Goal: Information Seeking & Learning: Learn about a topic

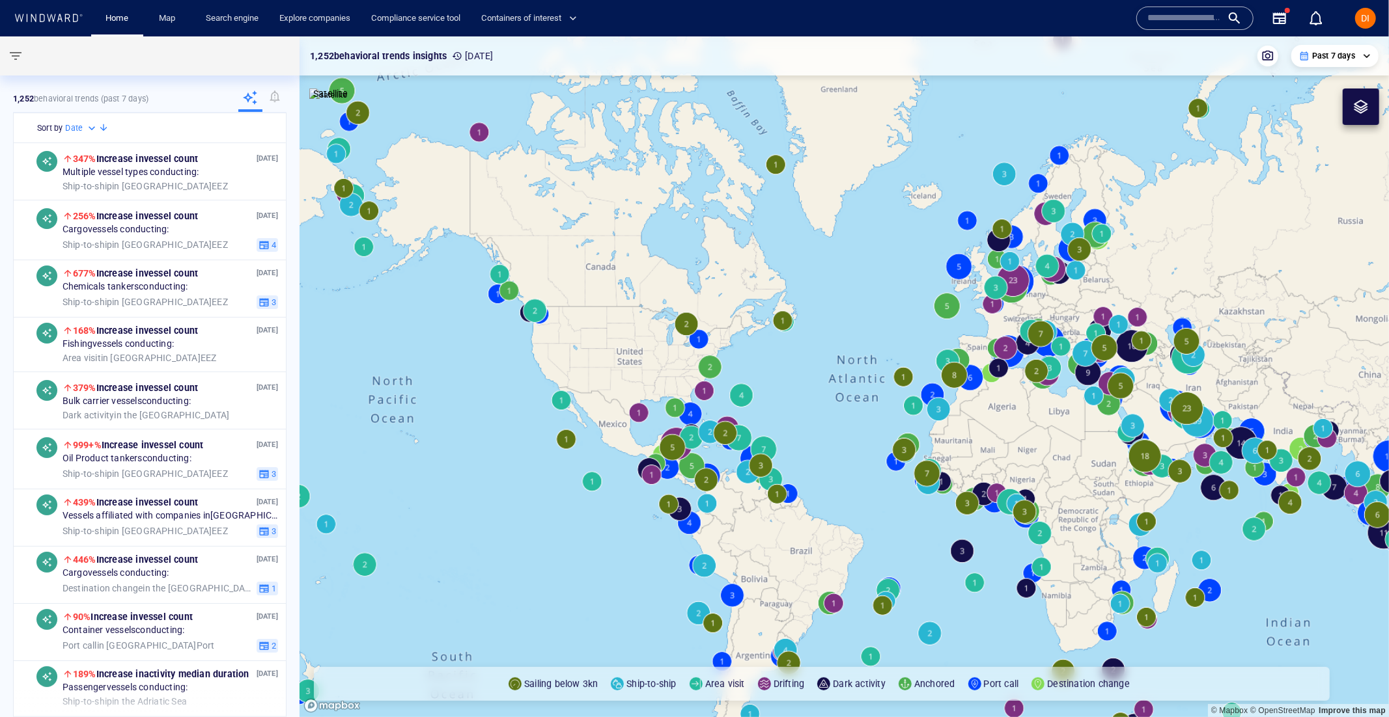
click at [1217, 22] on input "text" at bounding box center [1184, 18] width 74 height 20
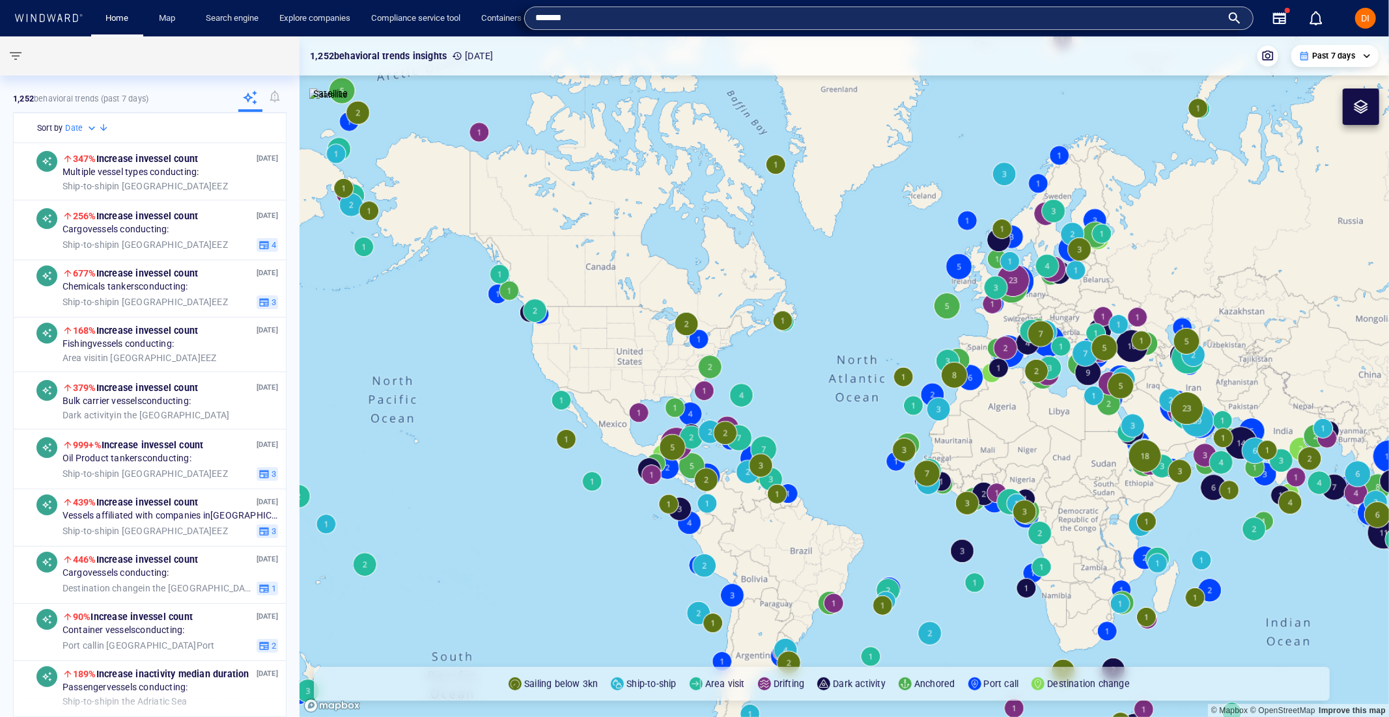
type input "*******"
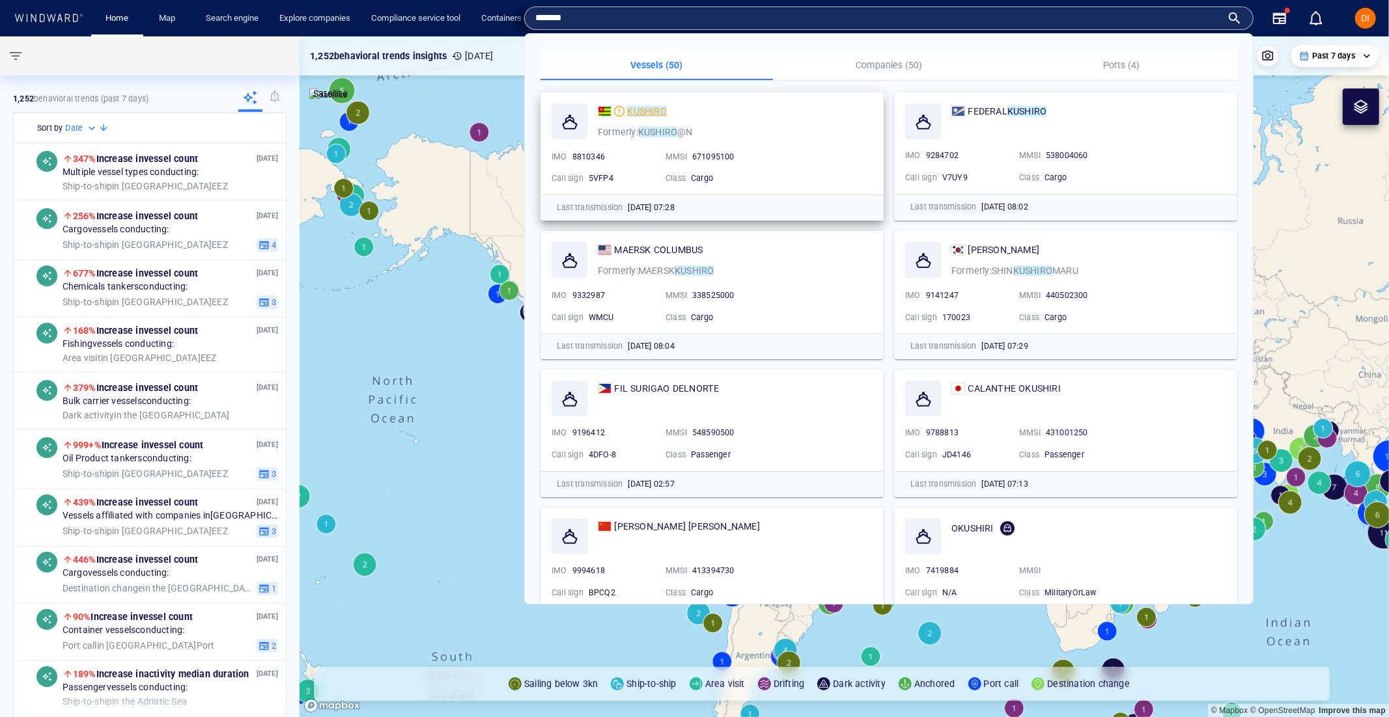
click at [598, 117] on span at bounding box center [605, 111] width 14 height 12
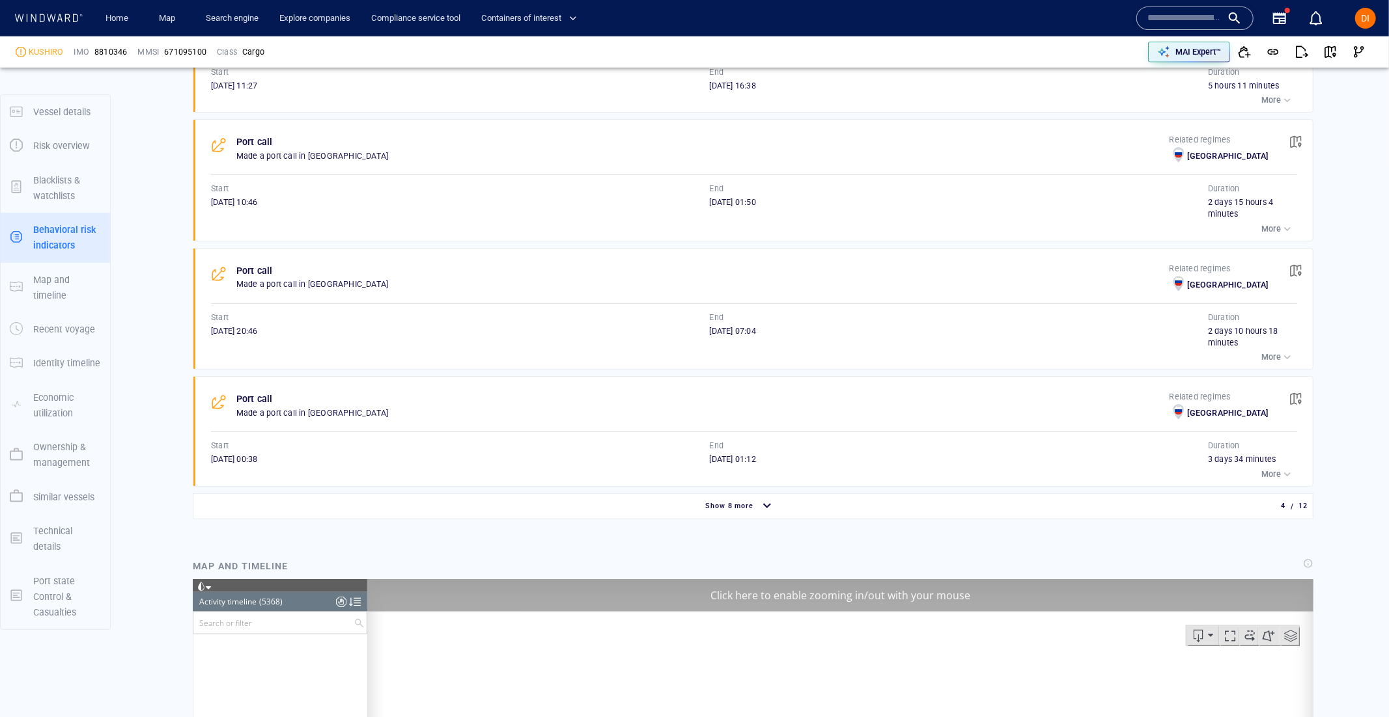
scroll to position [3437, 0]
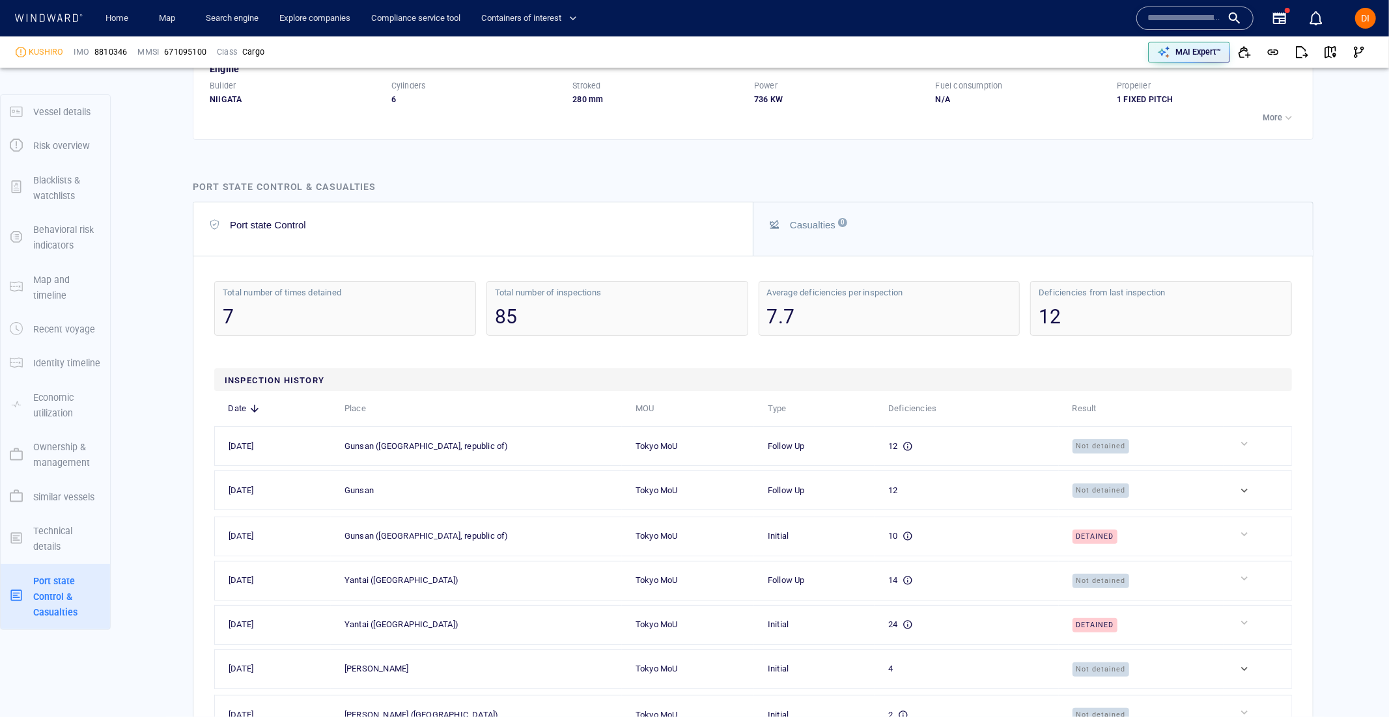
scroll to position [3208, 0]
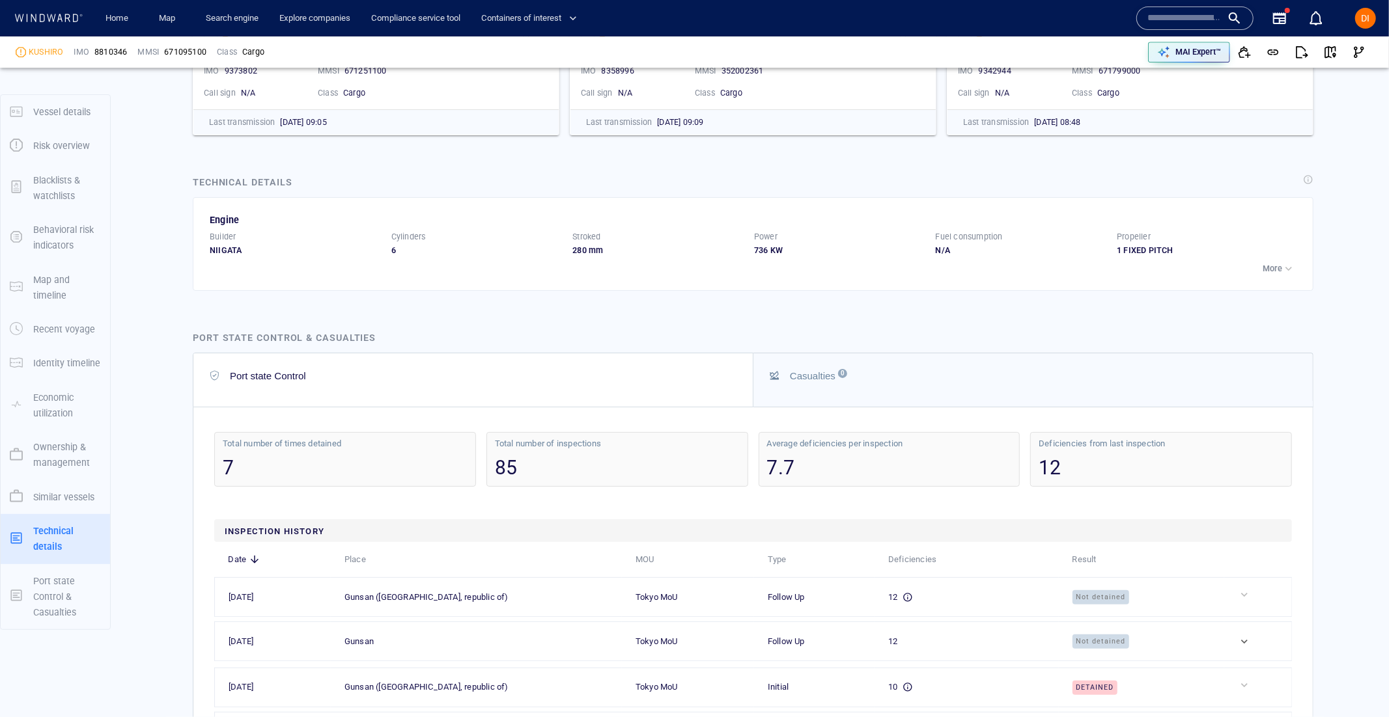
click at [391, 467] on div "7" at bounding box center [345, 467] width 245 height 27
drag, startPoint x: 447, startPoint y: 456, endPoint x: 559, endPoint y: 456, distance: 112.6
click at [447, 456] on div "Total number of times detained 7" at bounding box center [345, 459] width 262 height 55
click at [563, 456] on div "Total number of inspections 85" at bounding box center [617, 459] width 262 height 55
click at [843, 405] on button "Casualties 0" at bounding box center [1032, 379] width 559 height 53
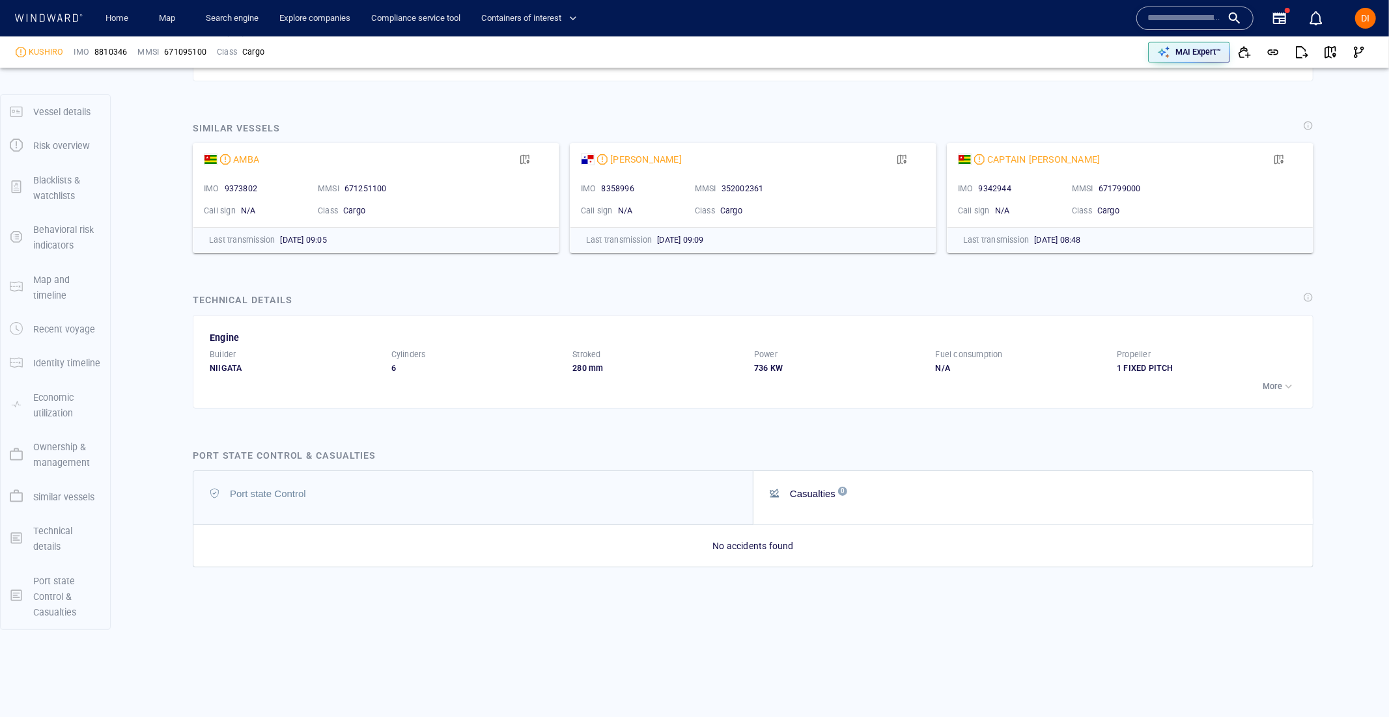
scroll to position [3094, 0]
click at [655, 492] on div "Port state Control" at bounding box center [474, 494] width 529 height 16
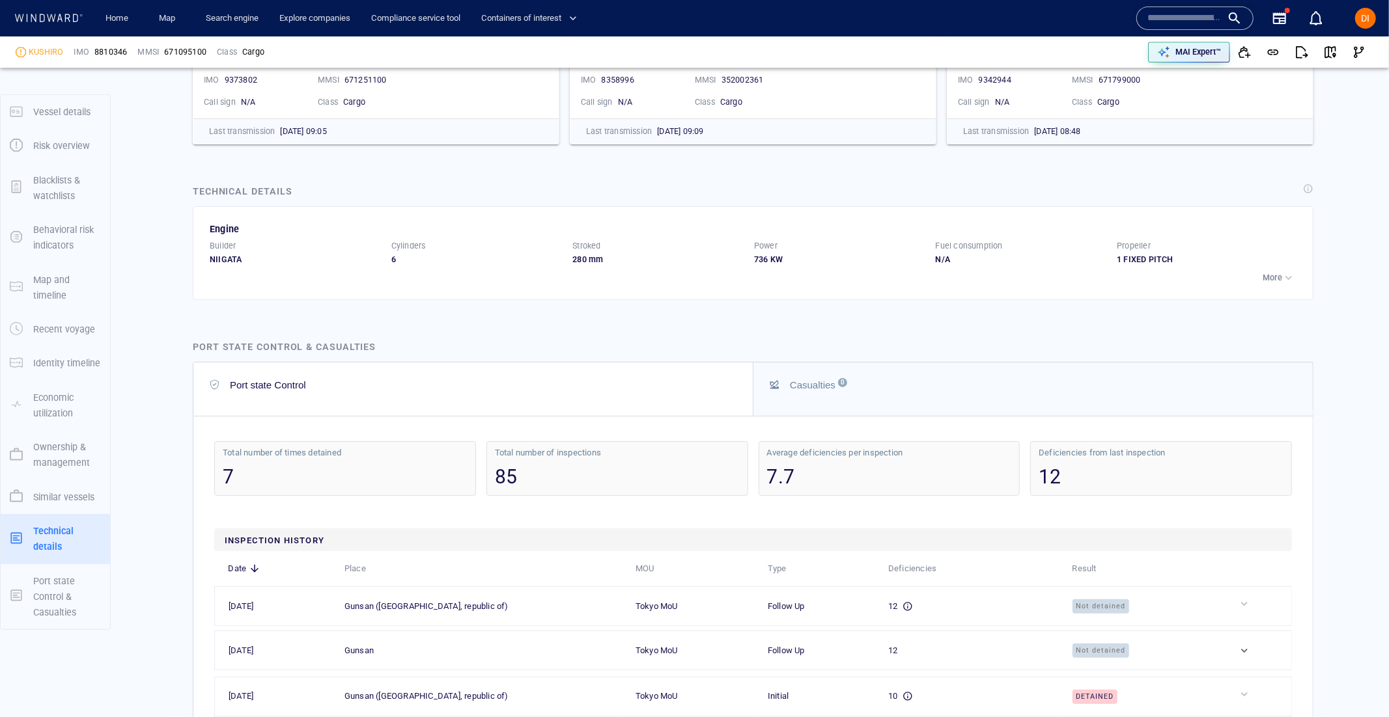
scroll to position [3179, 0]
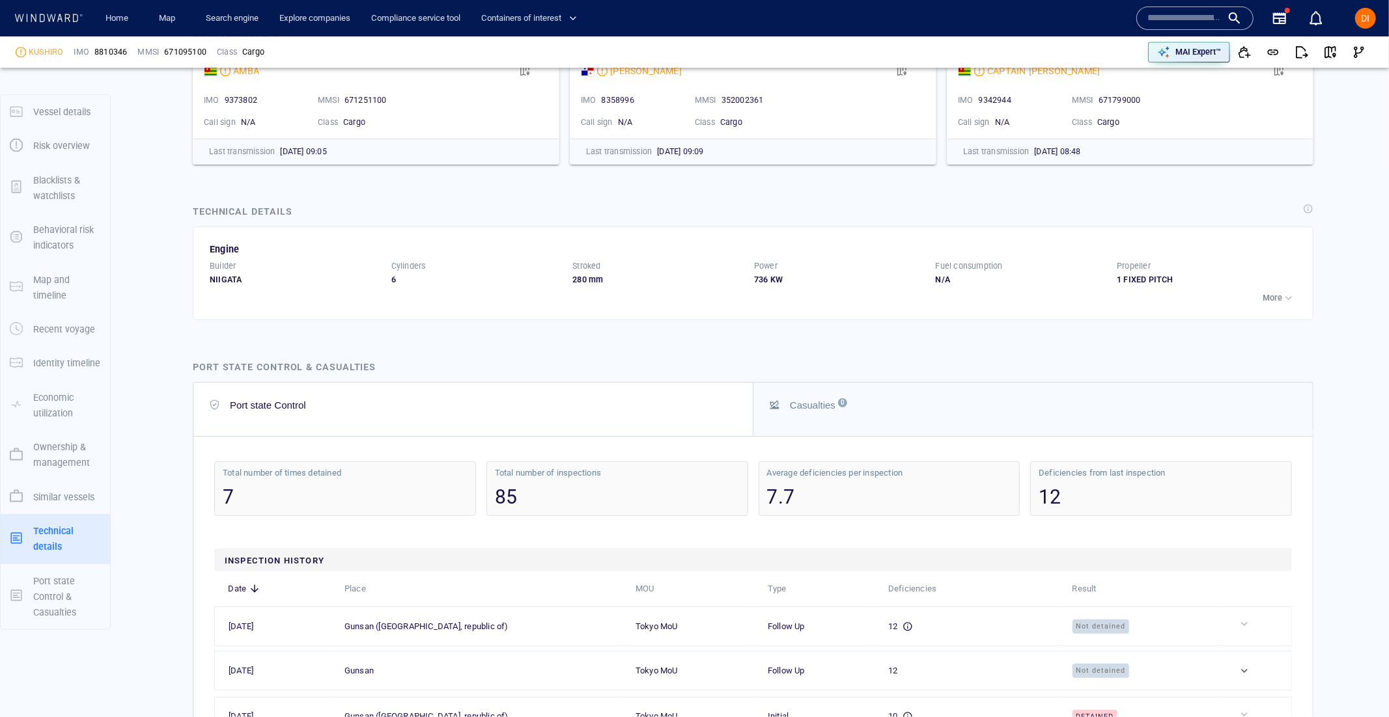
click at [865, 506] on div "7.7" at bounding box center [889, 497] width 245 height 27
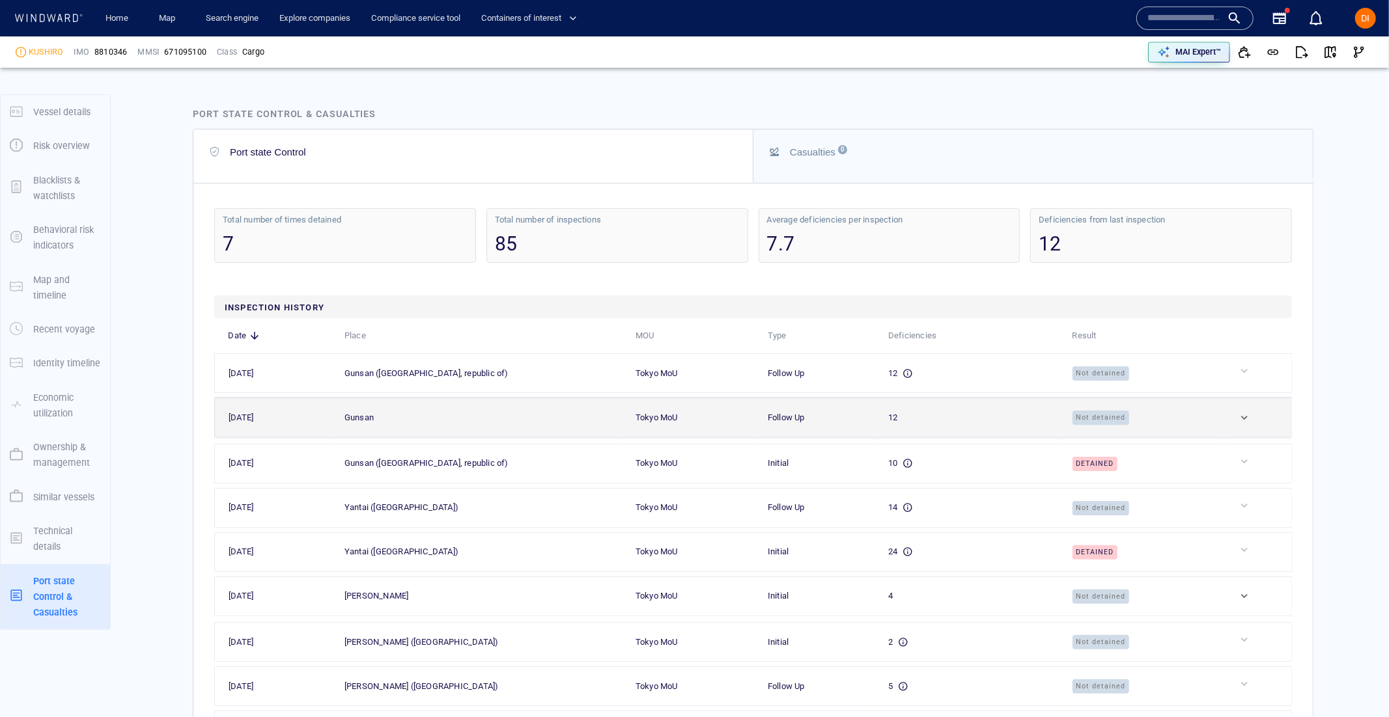
scroll to position [3447, 0]
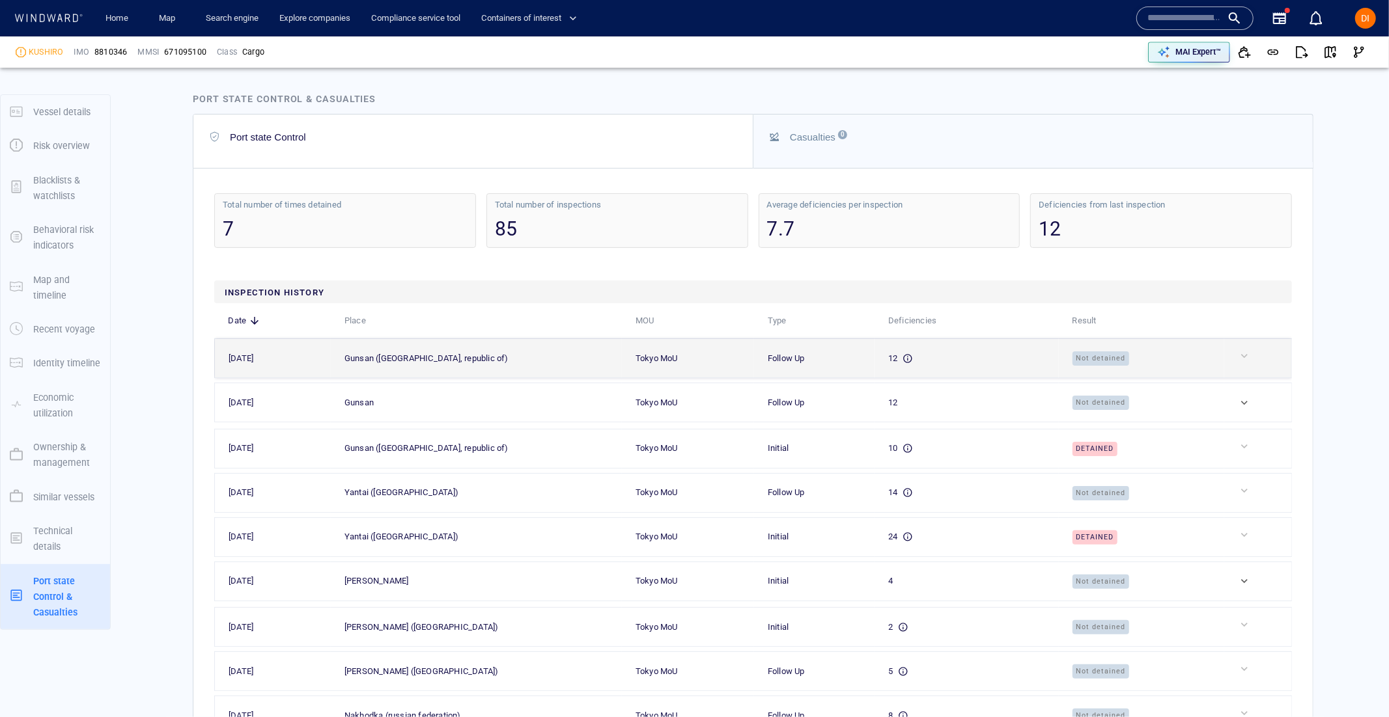
click at [533, 360] on div "Gunsan (korea, republic of)" at bounding box center [481, 359] width 274 height 14
click at [1247, 359] on div at bounding box center [1263, 356] width 51 height 13
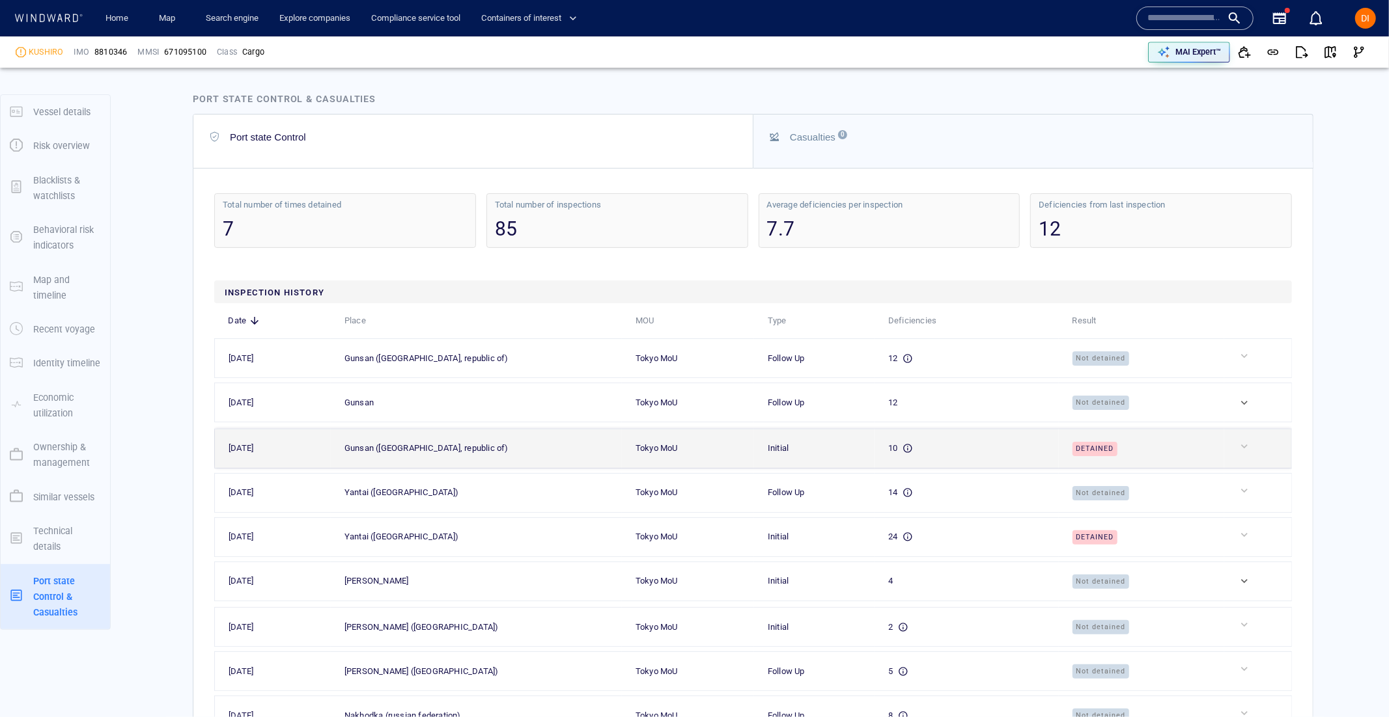
click at [1247, 441] on td at bounding box center [1258, 448] width 68 height 39
click at [1246, 450] on div at bounding box center [1263, 446] width 51 height 13
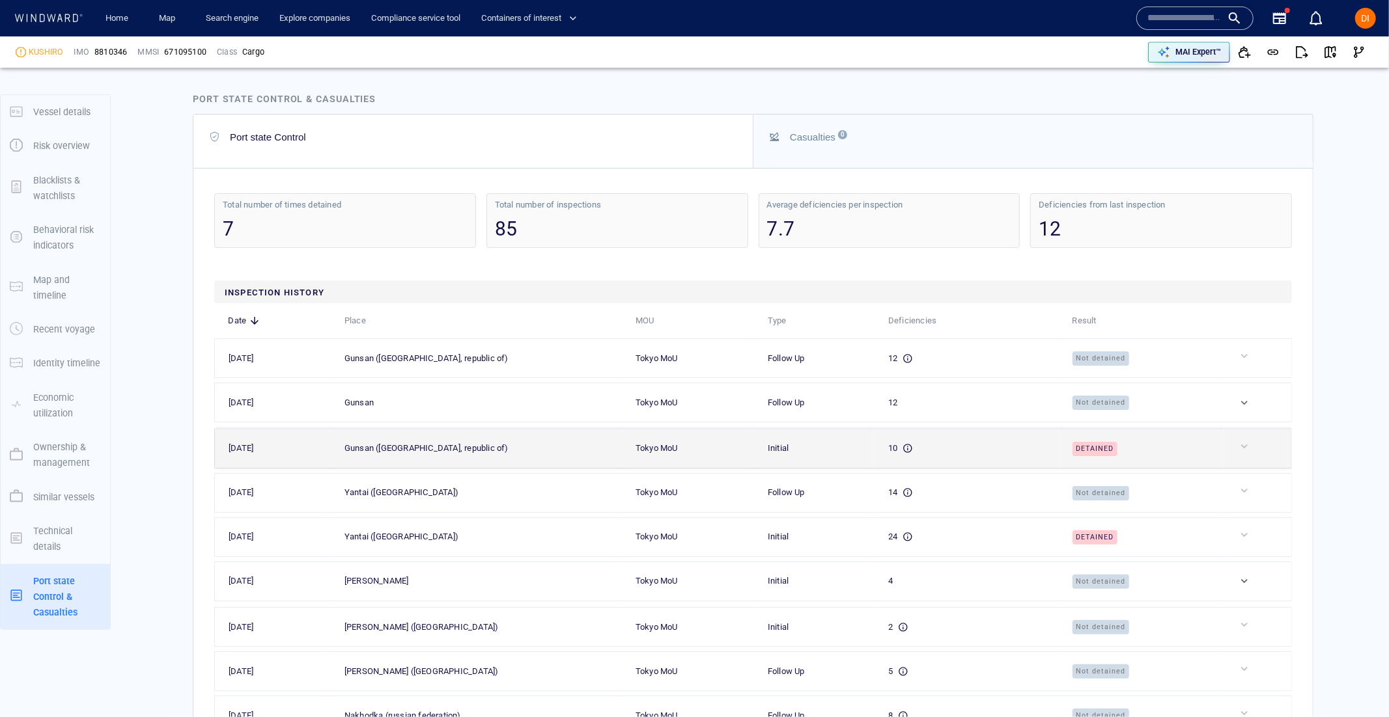
click at [754, 437] on td "Tokyo MoU" at bounding box center [688, 448] width 132 height 39
click at [769, 437] on tr "09/09/2025 Gunsan (korea, republic of) Tokyo MoU Initial 10 Detained" at bounding box center [753, 448] width 1077 height 39
click at [426, 450] on div "Gunsan (korea, republic of)" at bounding box center [426, 448] width 164 height 14
click at [478, 451] on div "Gunsan (korea, republic of)" at bounding box center [481, 448] width 274 height 14
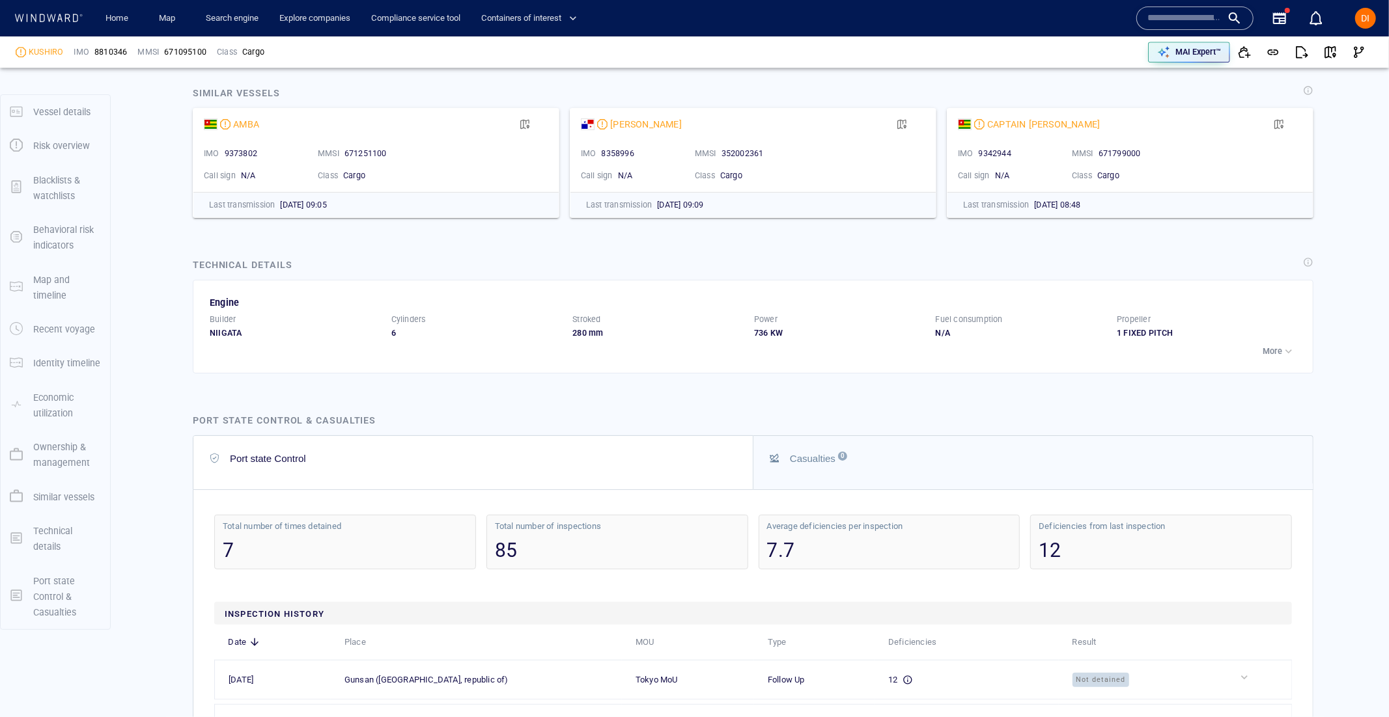
scroll to position [3077, 0]
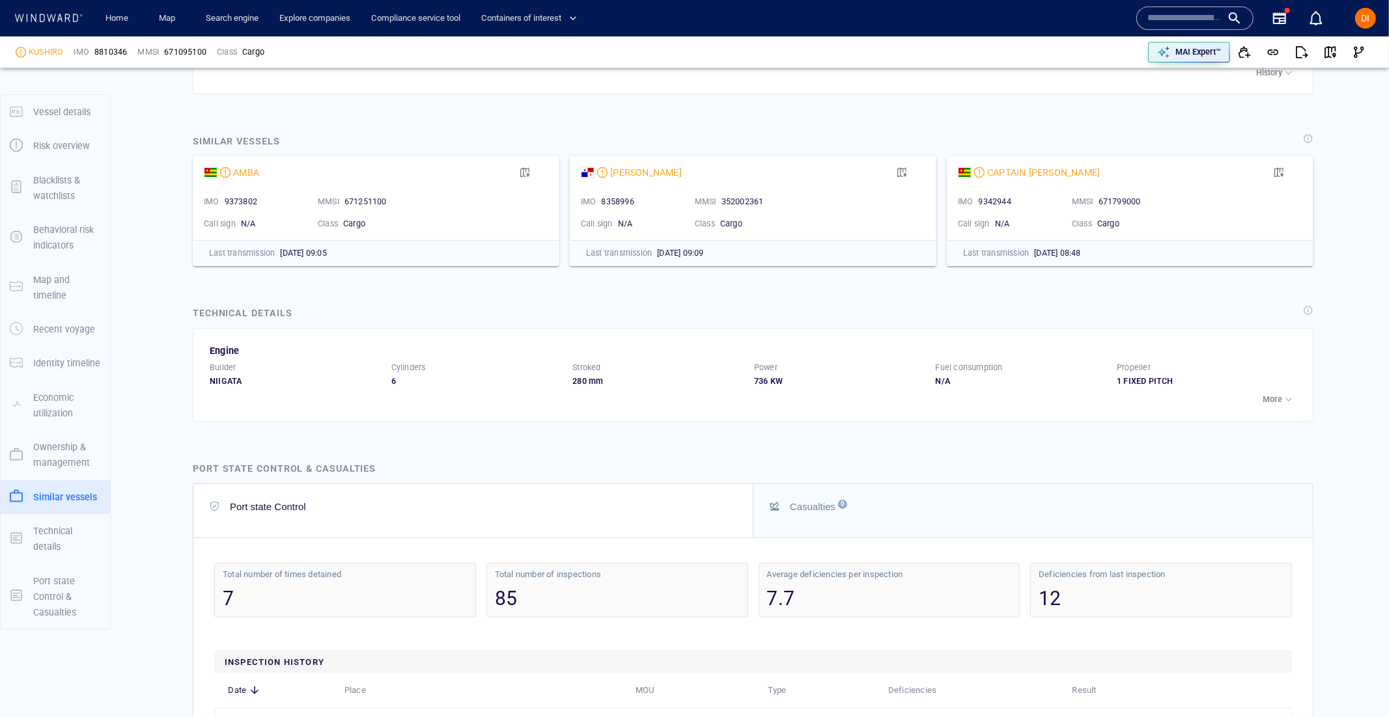
click at [569, 594] on div "85" at bounding box center [617, 598] width 245 height 27
click at [251, 584] on div "Total number of times detained 7" at bounding box center [345, 590] width 262 height 55
click at [54, 527] on p "Technical details" at bounding box center [67, 539] width 68 height 32
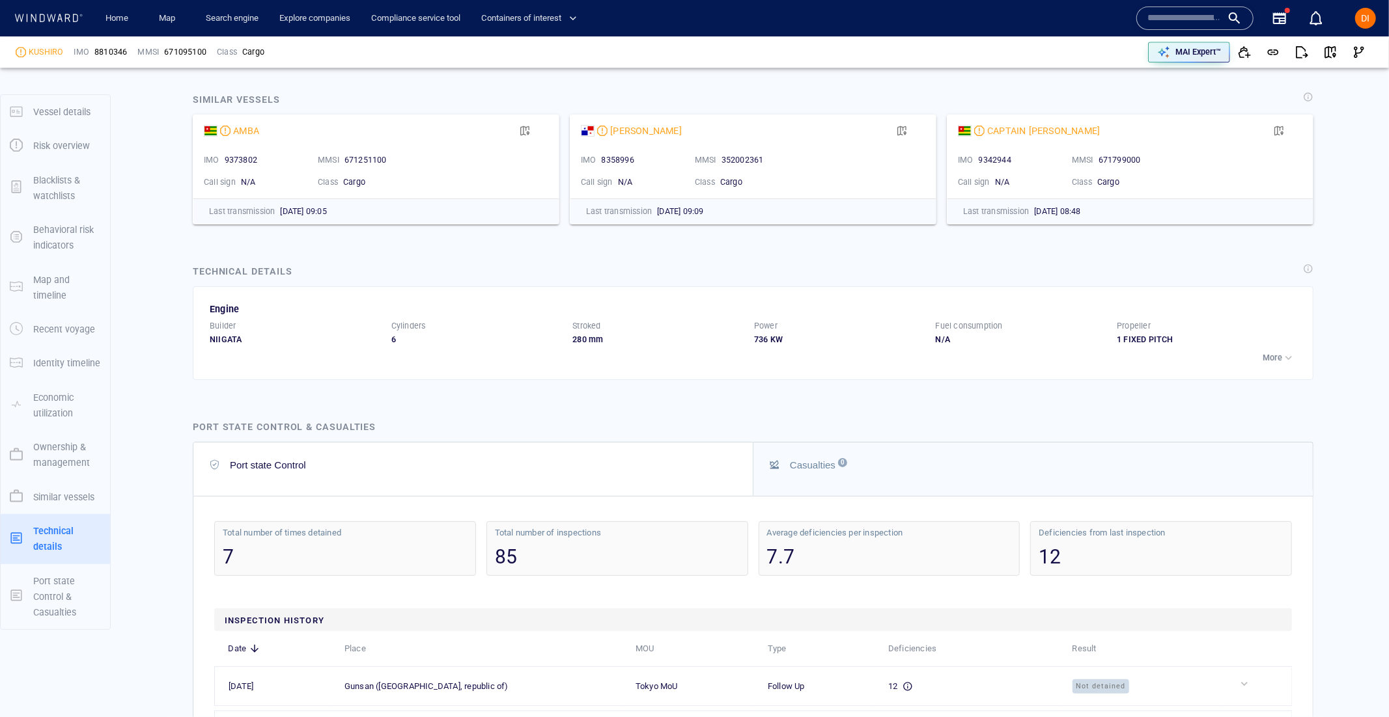
scroll to position [3120, 0]
click at [53, 590] on p "Port state Control & Casualties" at bounding box center [67, 598] width 68 height 48
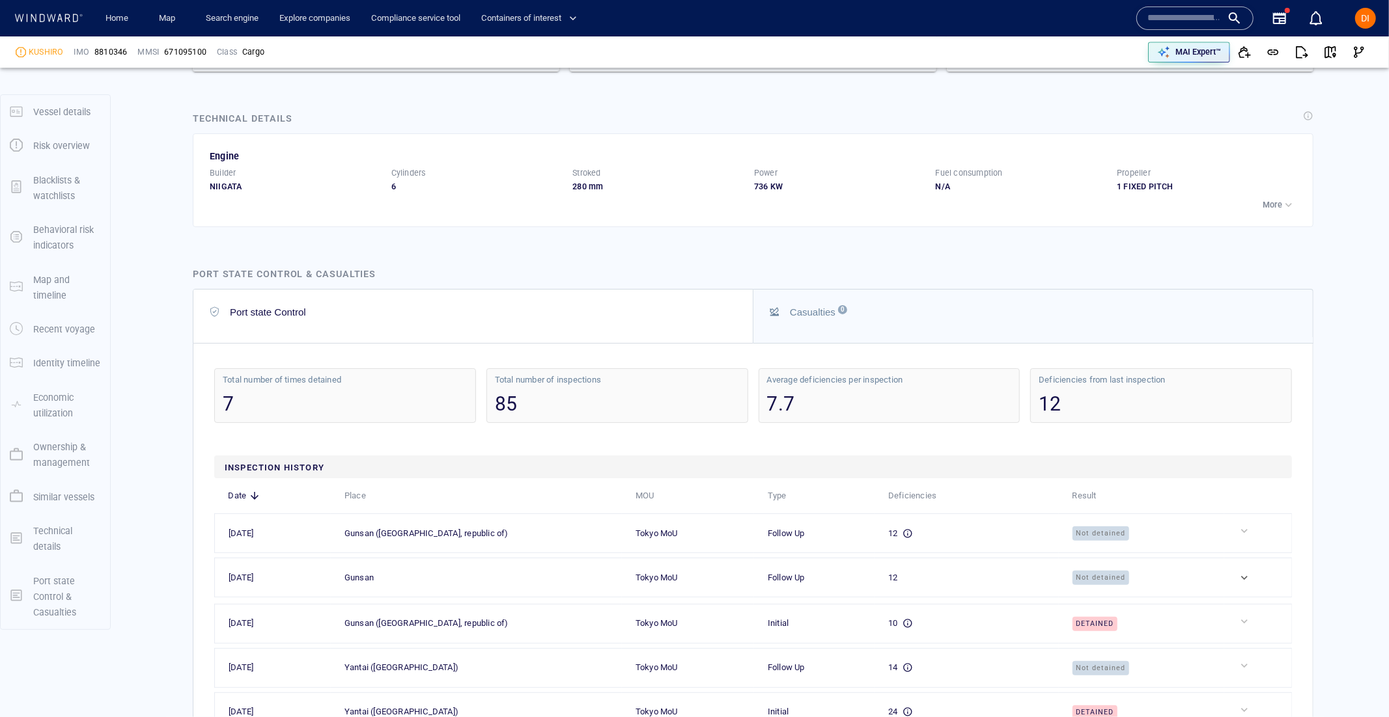
scroll to position [3275, 0]
click at [934, 331] on button "Casualties 0" at bounding box center [1032, 312] width 559 height 53
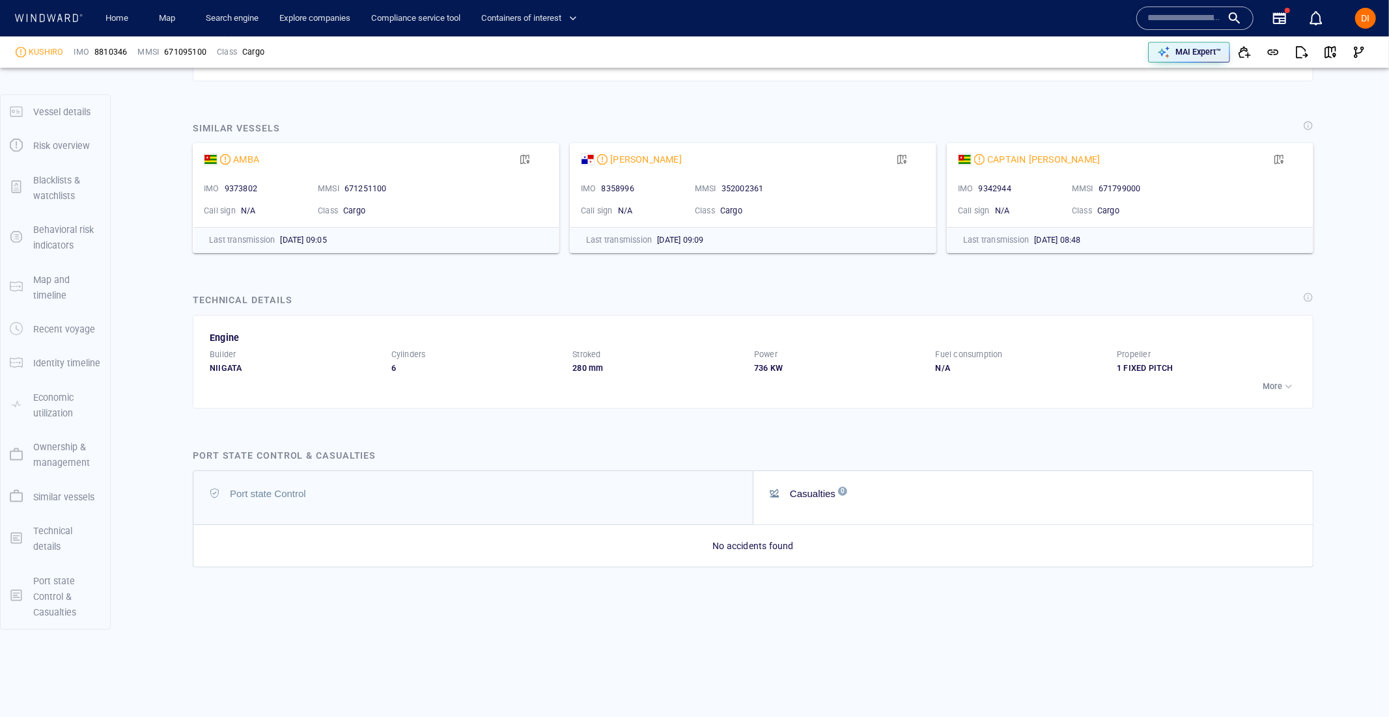
click at [678, 501] on div "Port state Control" at bounding box center [474, 494] width 529 height 16
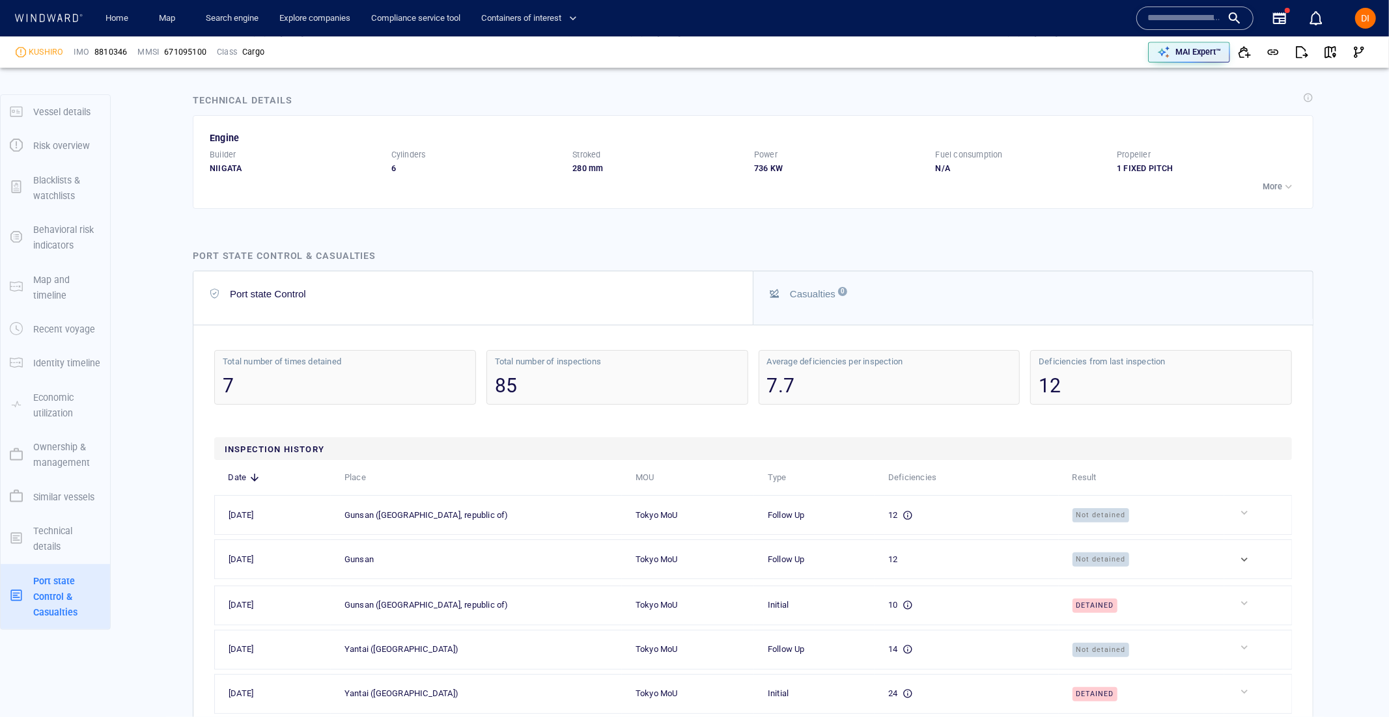
scroll to position [3304, 0]
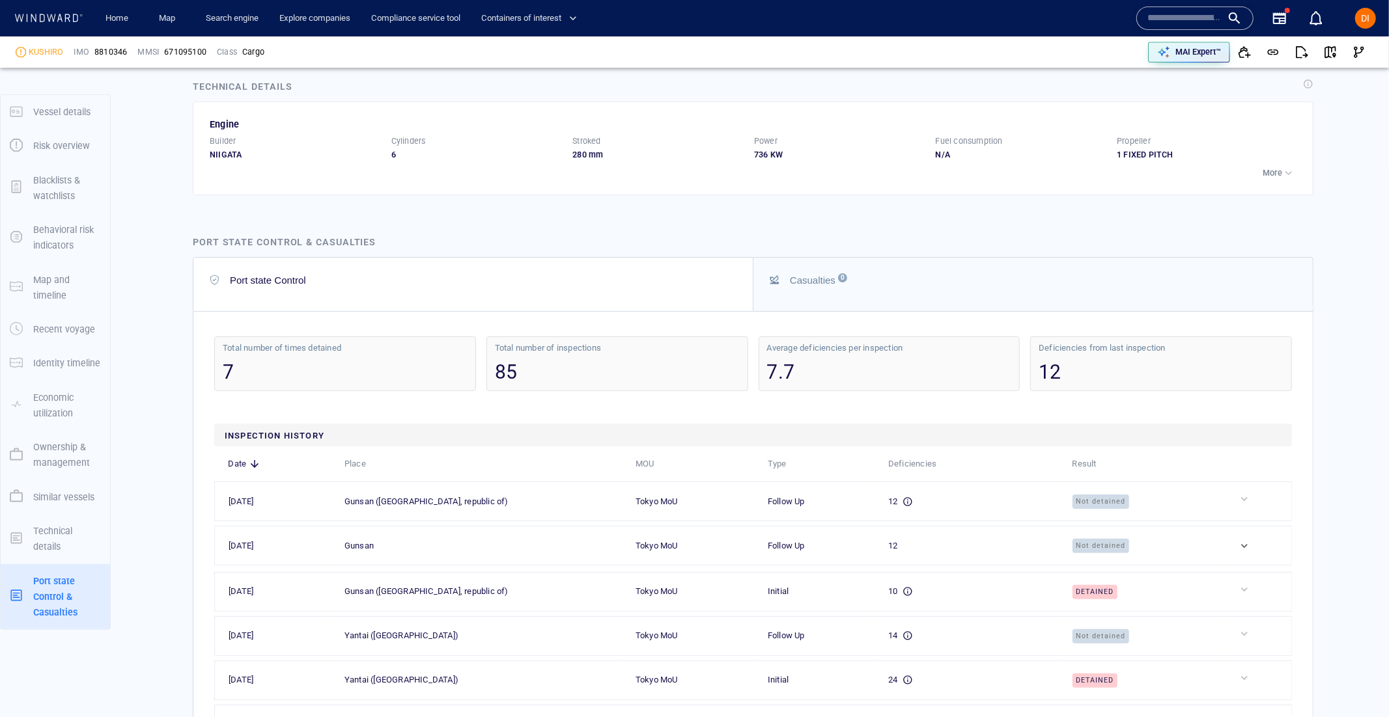
drag, startPoint x: 1156, startPoint y: 371, endPoint x: 939, endPoint y: 382, distance: 217.7
click at [1152, 372] on div "12" at bounding box center [1160, 372] width 245 height 27
drag, startPoint x: 854, startPoint y: 376, endPoint x: 844, endPoint y: 376, distance: 9.8
click at [849, 376] on div "7.7" at bounding box center [889, 372] width 245 height 27
drag, startPoint x: 603, startPoint y: 371, endPoint x: 572, endPoint y: 374, distance: 31.4
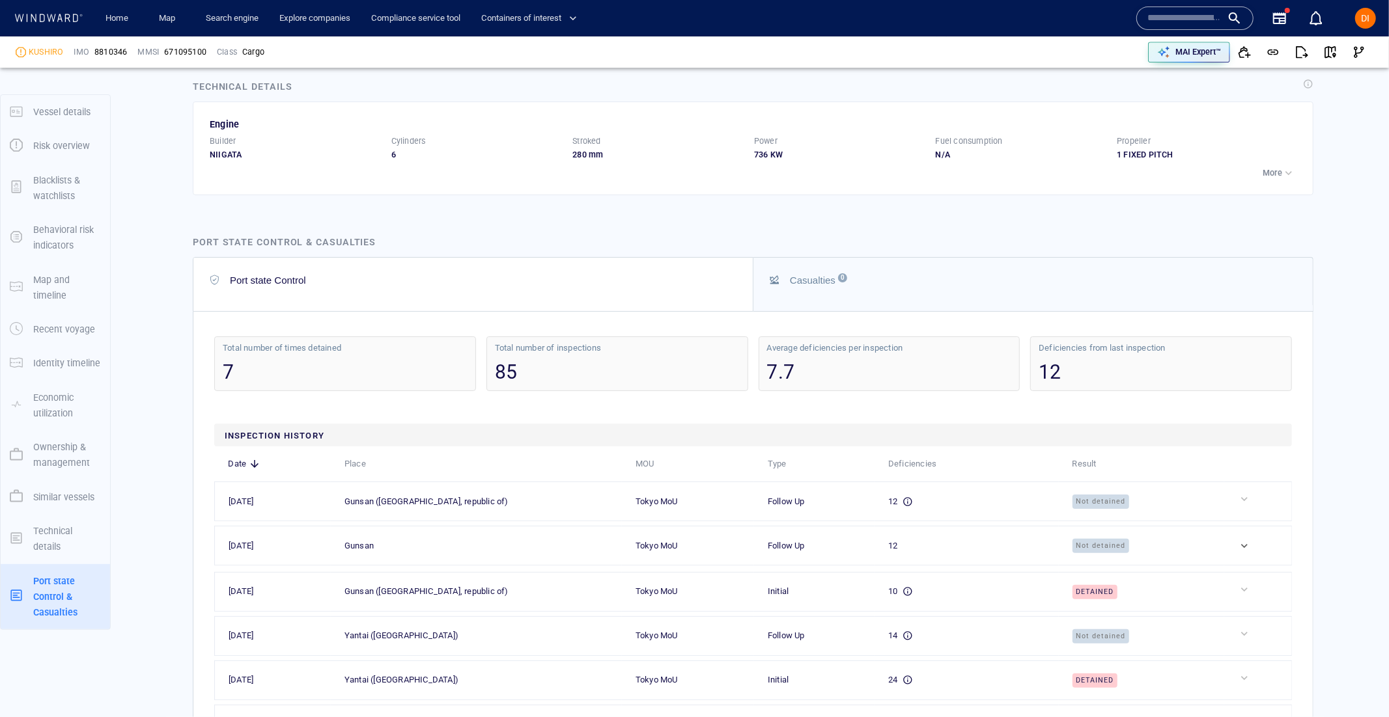
click at [594, 372] on div "85" at bounding box center [617, 372] width 245 height 27
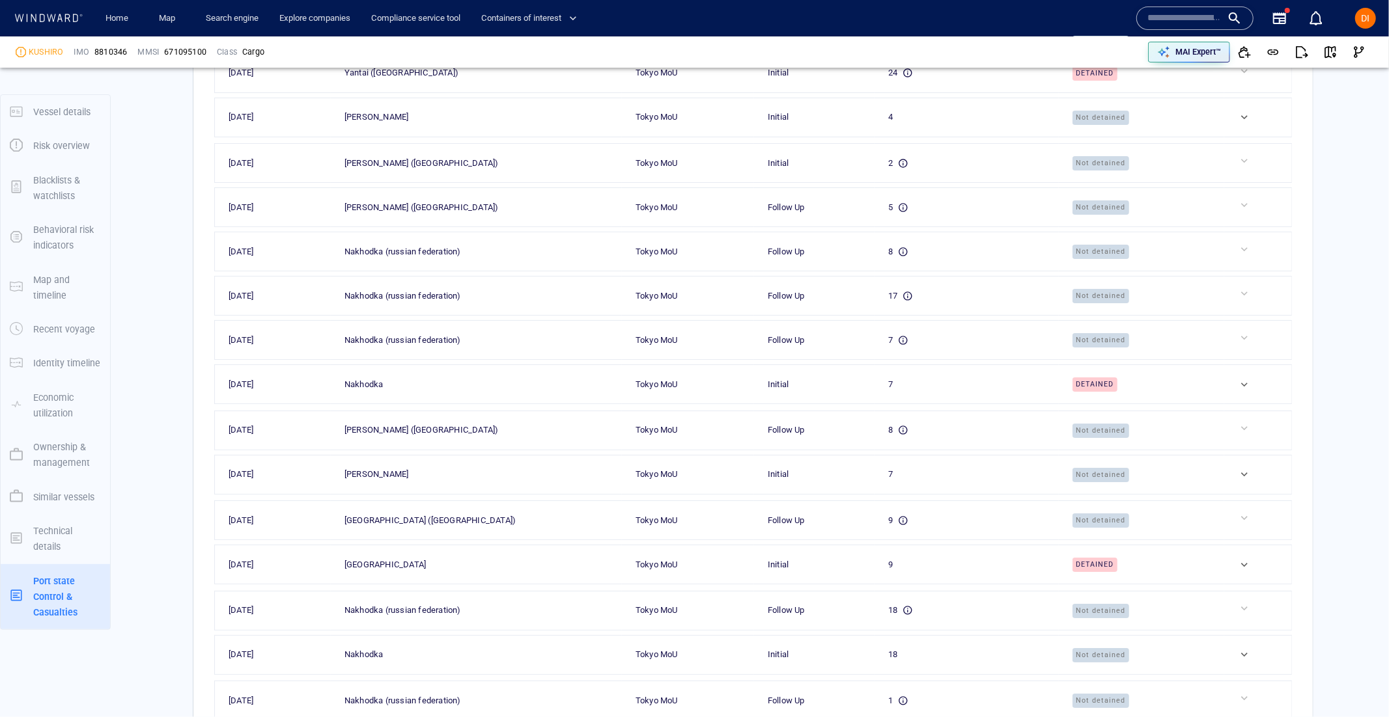
scroll to position [3910, 0]
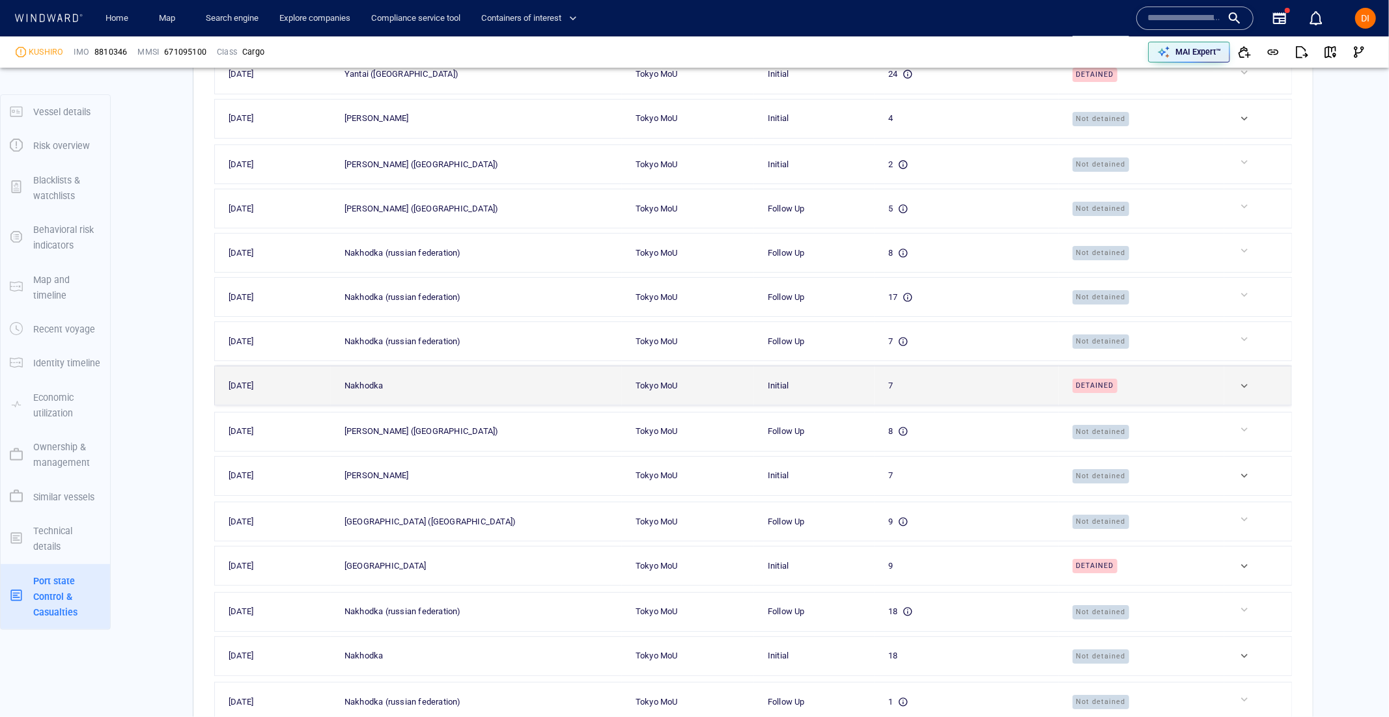
click at [1244, 387] on div at bounding box center [1263, 386] width 51 height 13
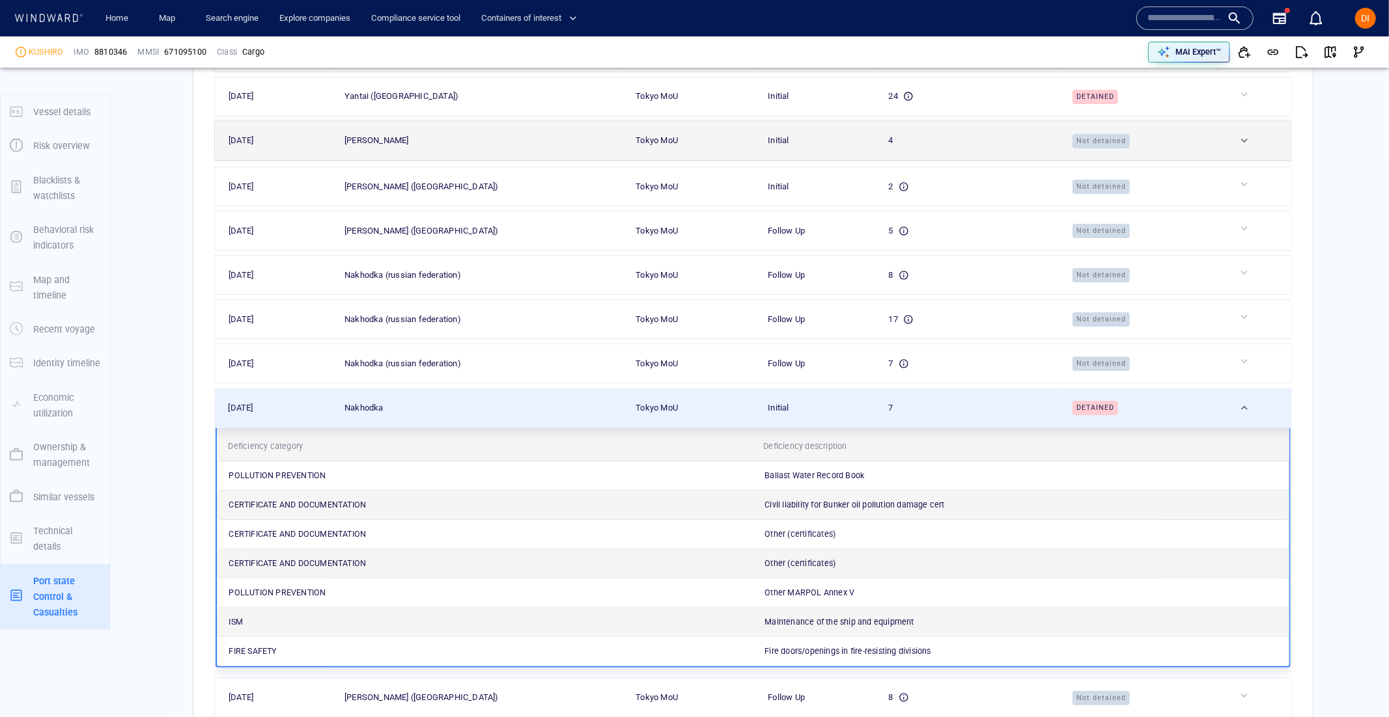
scroll to position [3812, 0]
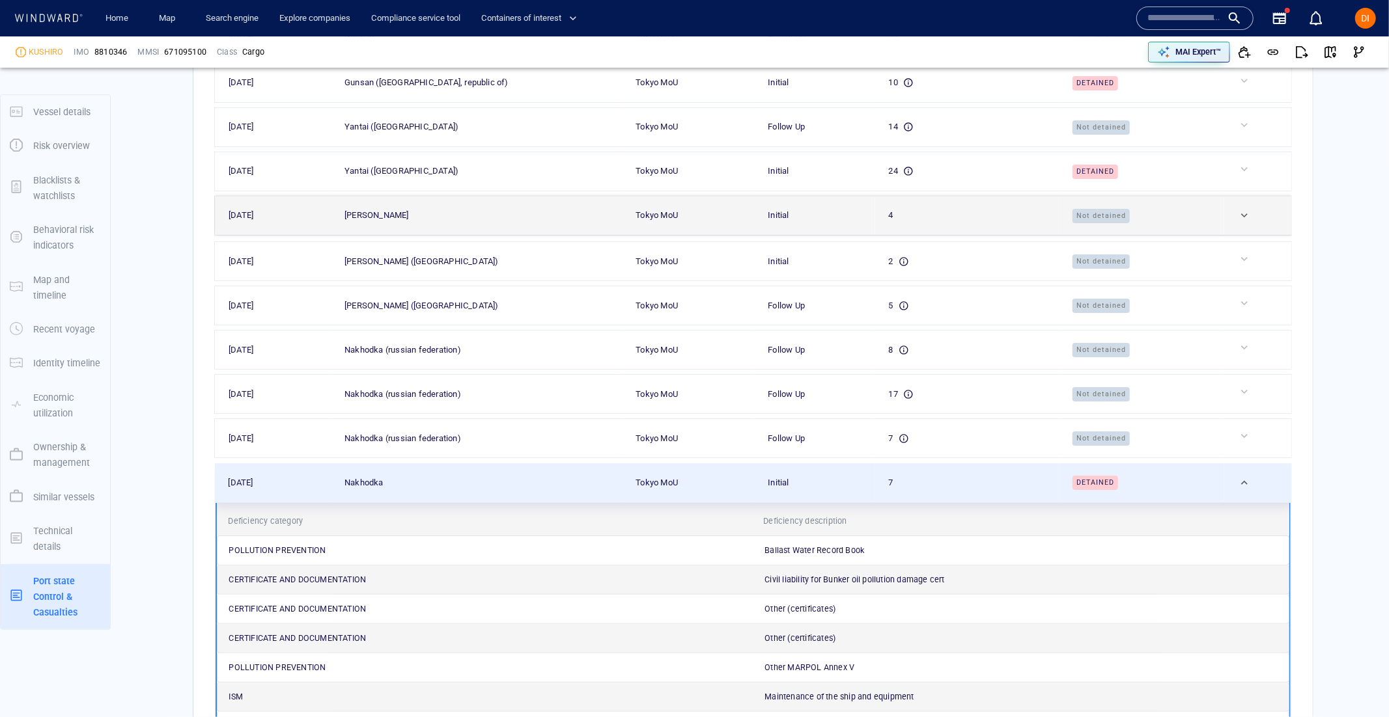
click at [1247, 219] on div at bounding box center [1263, 215] width 50 height 13
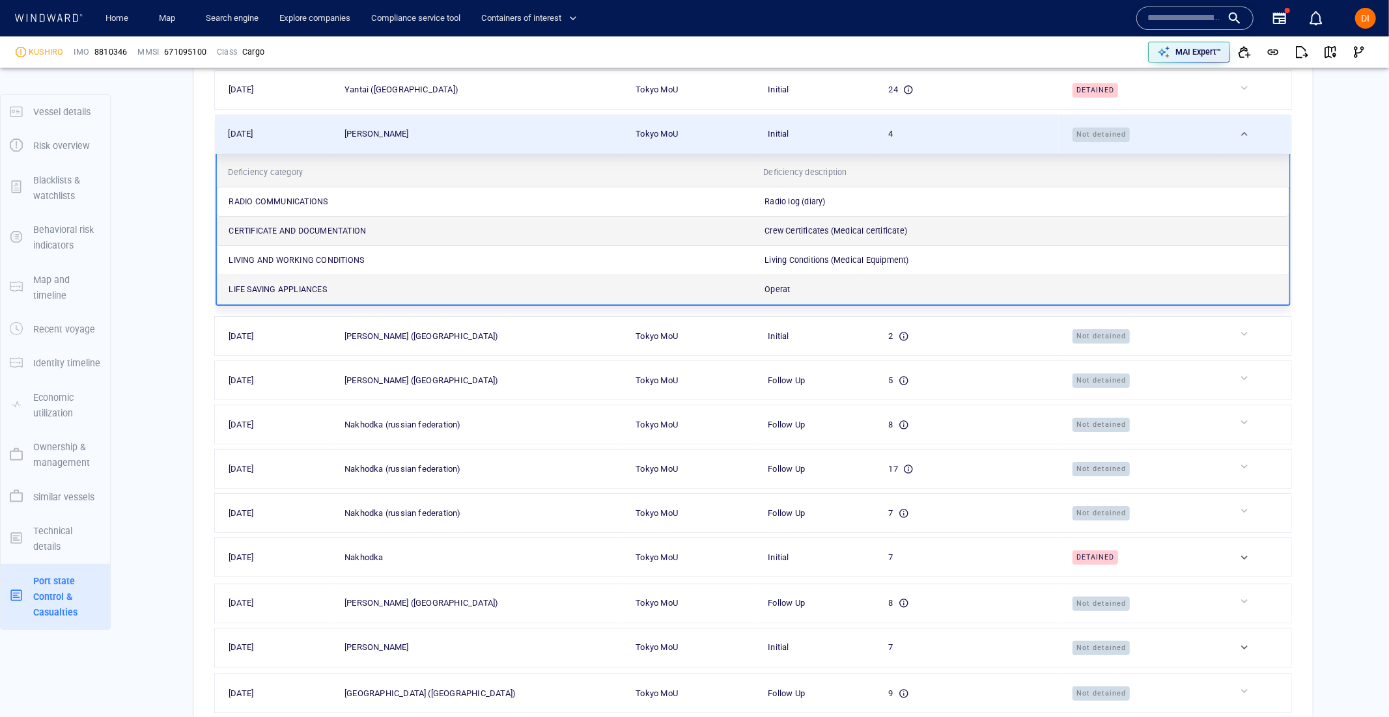
scroll to position [3849, 0]
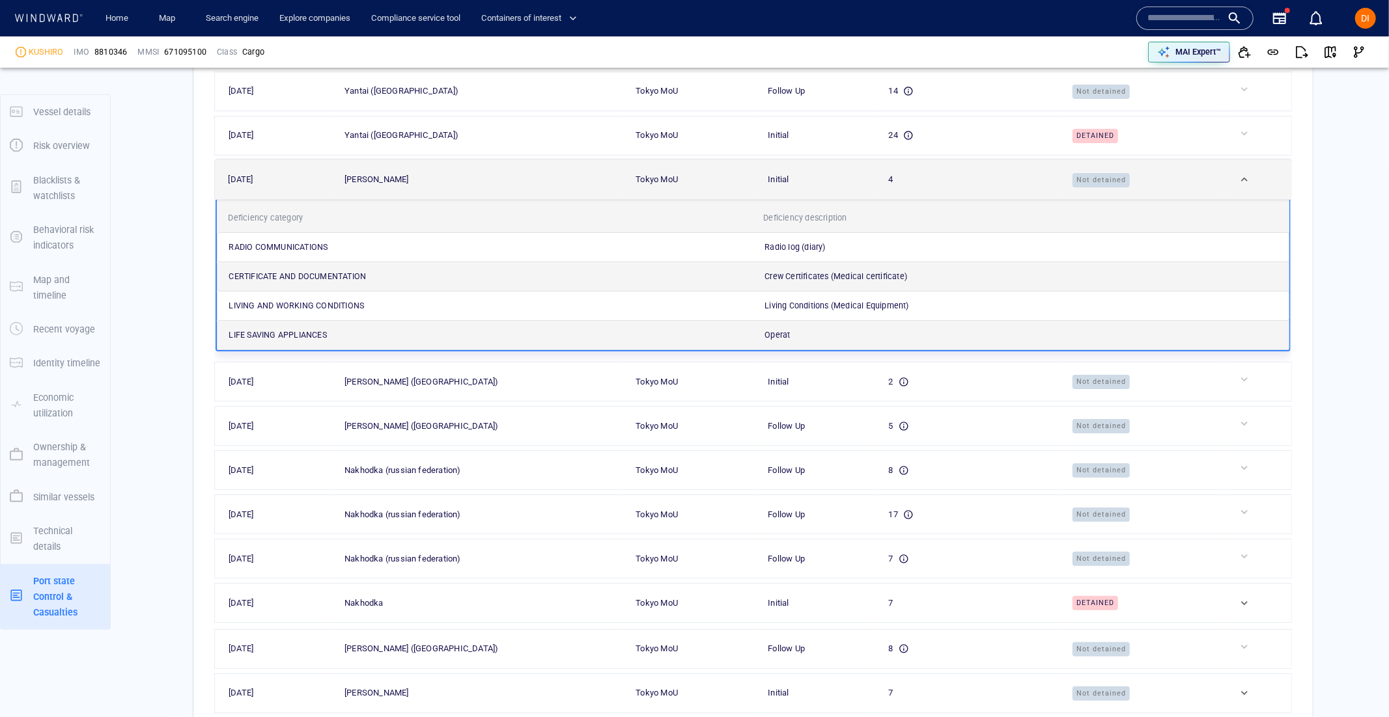
click at [1251, 185] on div at bounding box center [1263, 179] width 50 height 13
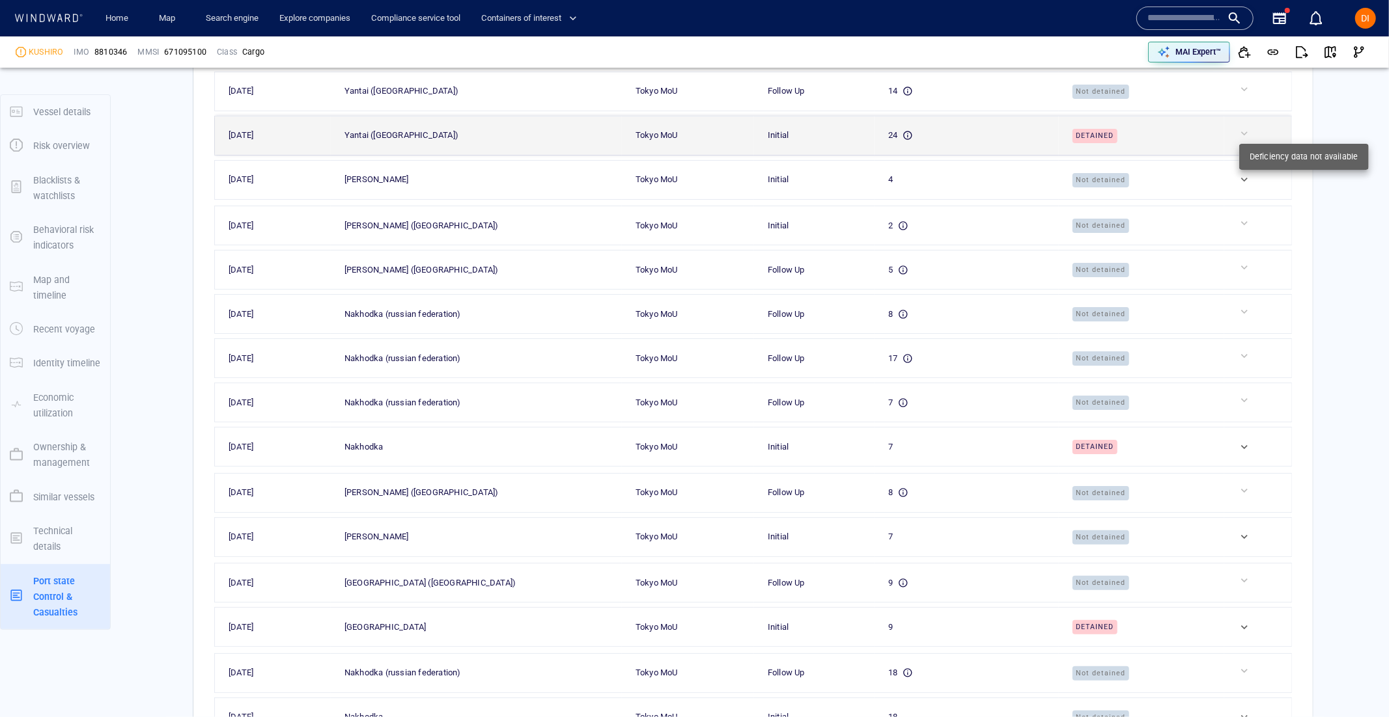
click at [1244, 137] on div at bounding box center [1263, 133] width 51 height 13
click at [1241, 137] on div at bounding box center [1263, 133] width 51 height 13
click at [1101, 134] on span "Detained" at bounding box center [1095, 136] width 46 height 14
click at [1243, 140] on div at bounding box center [1263, 133] width 51 height 13
click at [1251, 139] on div at bounding box center [1263, 133] width 51 height 13
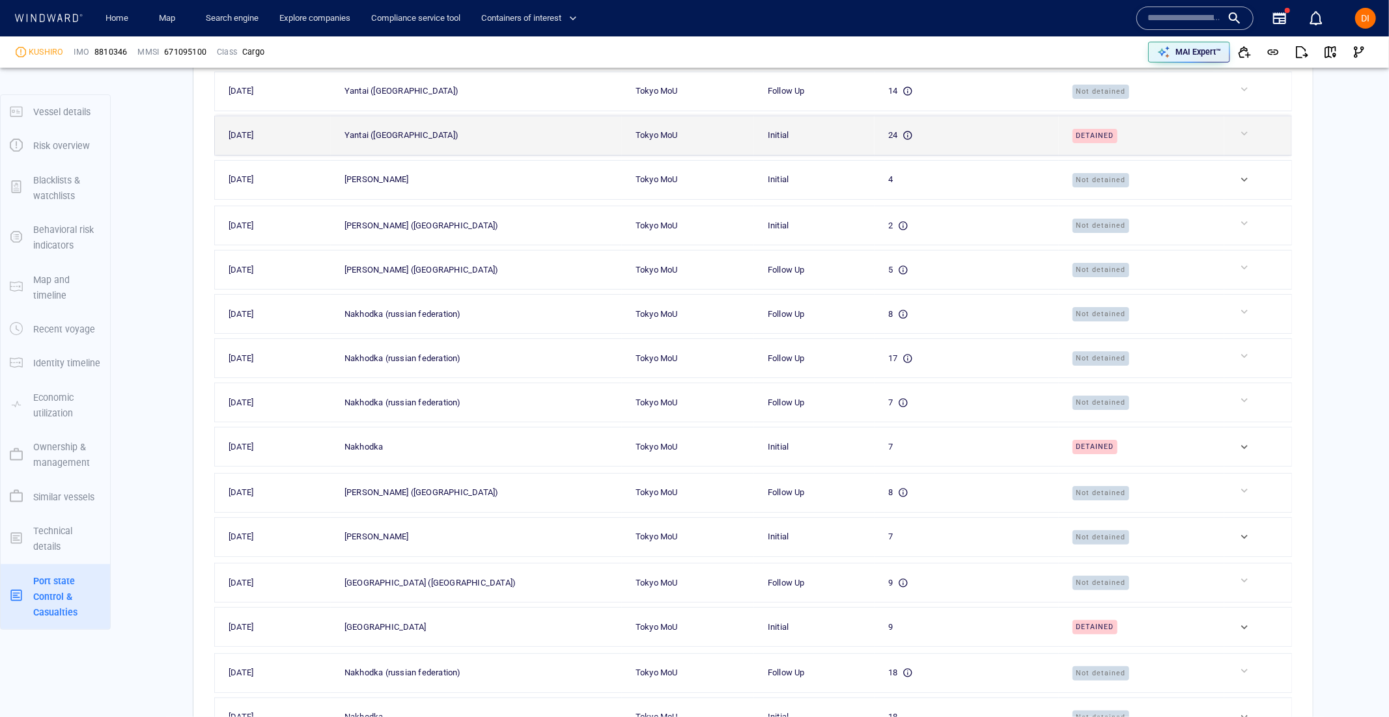
click at [1232, 137] on td at bounding box center [1258, 135] width 68 height 39
click at [374, 132] on div "Yantai (china)" at bounding box center [401, 135] width 114 height 14
click at [374, 133] on div "Yantai (china)" at bounding box center [401, 135] width 114 height 14
click at [1238, 137] on td at bounding box center [1258, 135] width 68 height 39
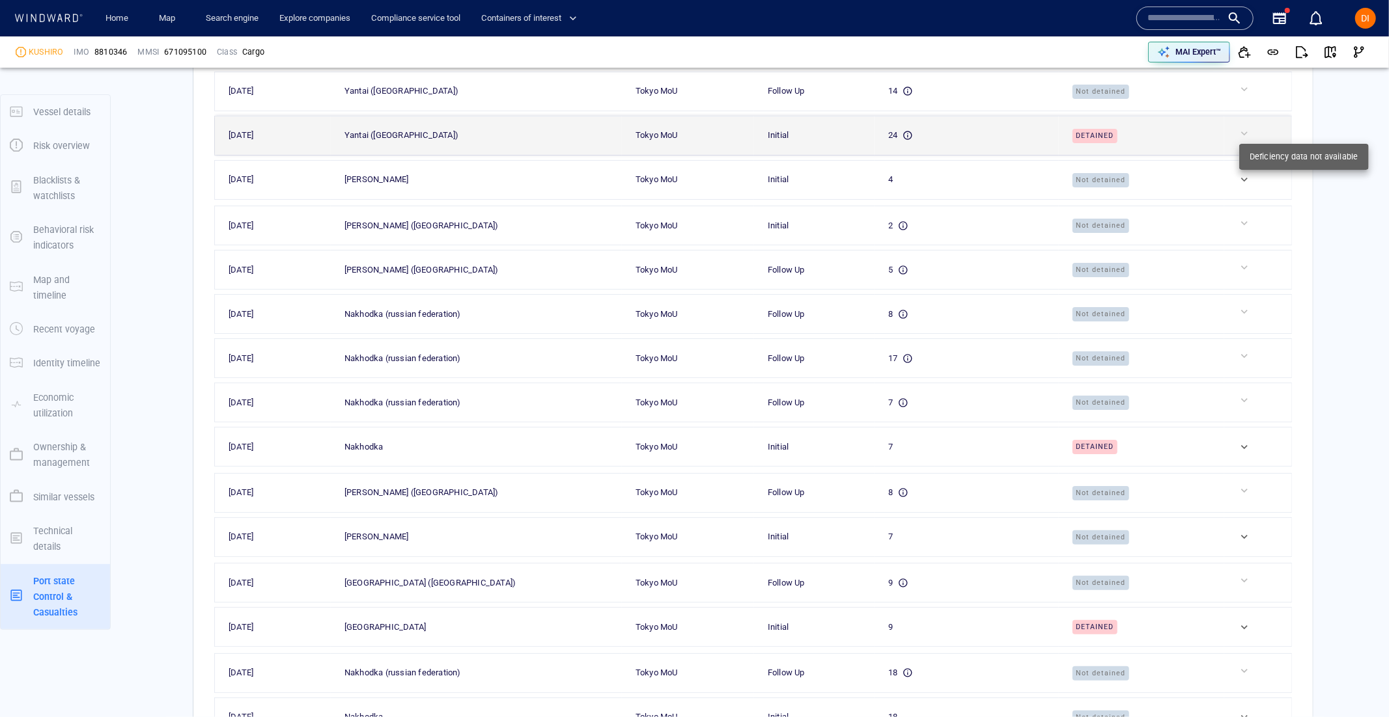
click at [1245, 138] on div at bounding box center [1263, 133] width 51 height 13
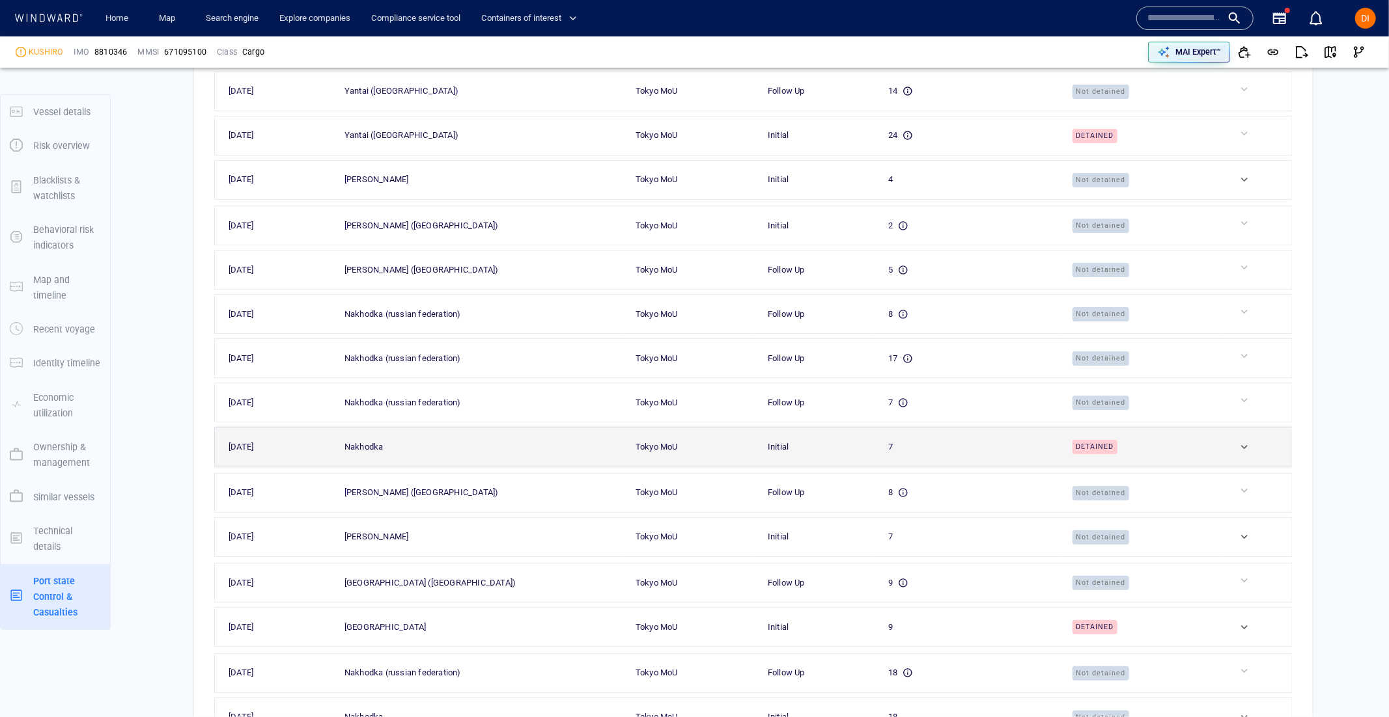
click at [1240, 449] on div at bounding box center [1263, 447] width 51 height 13
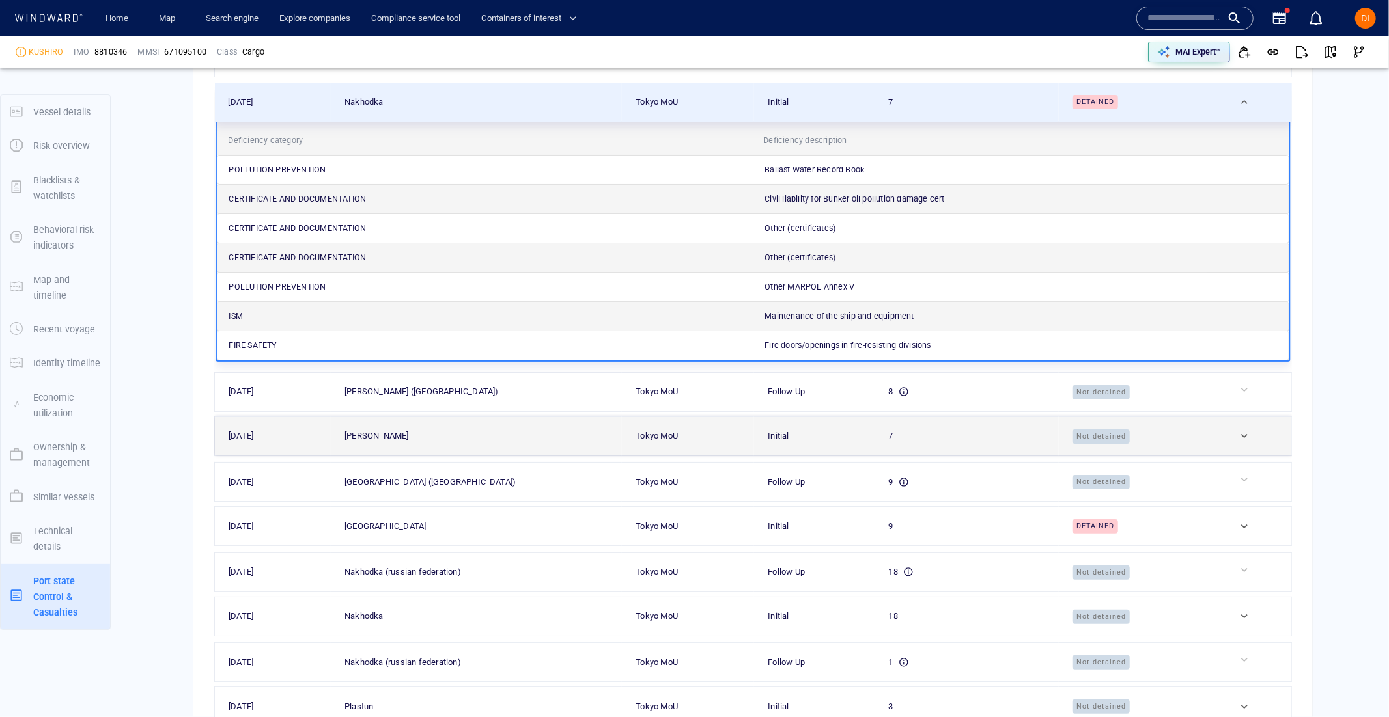
scroll to position [4200, 0]
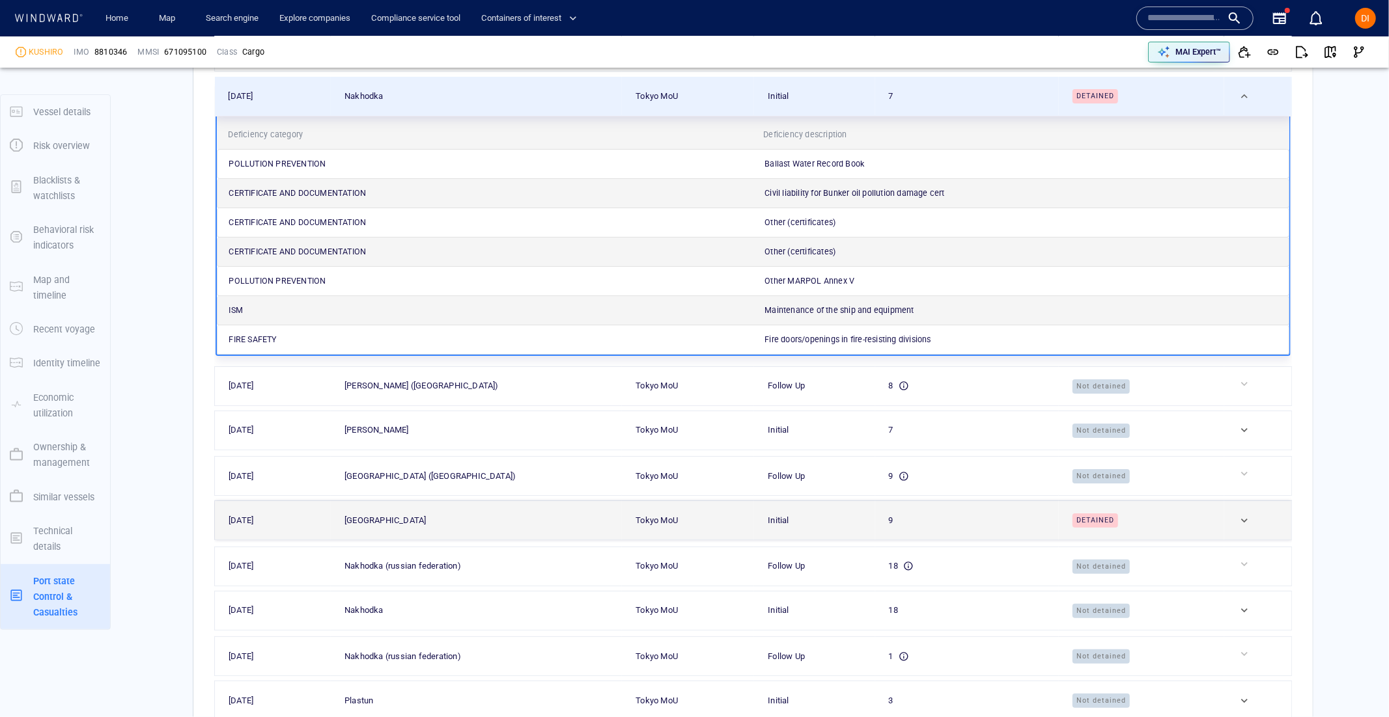
click at [1249, 527] on div at bounding box center [1263, 520] width 50 height 13
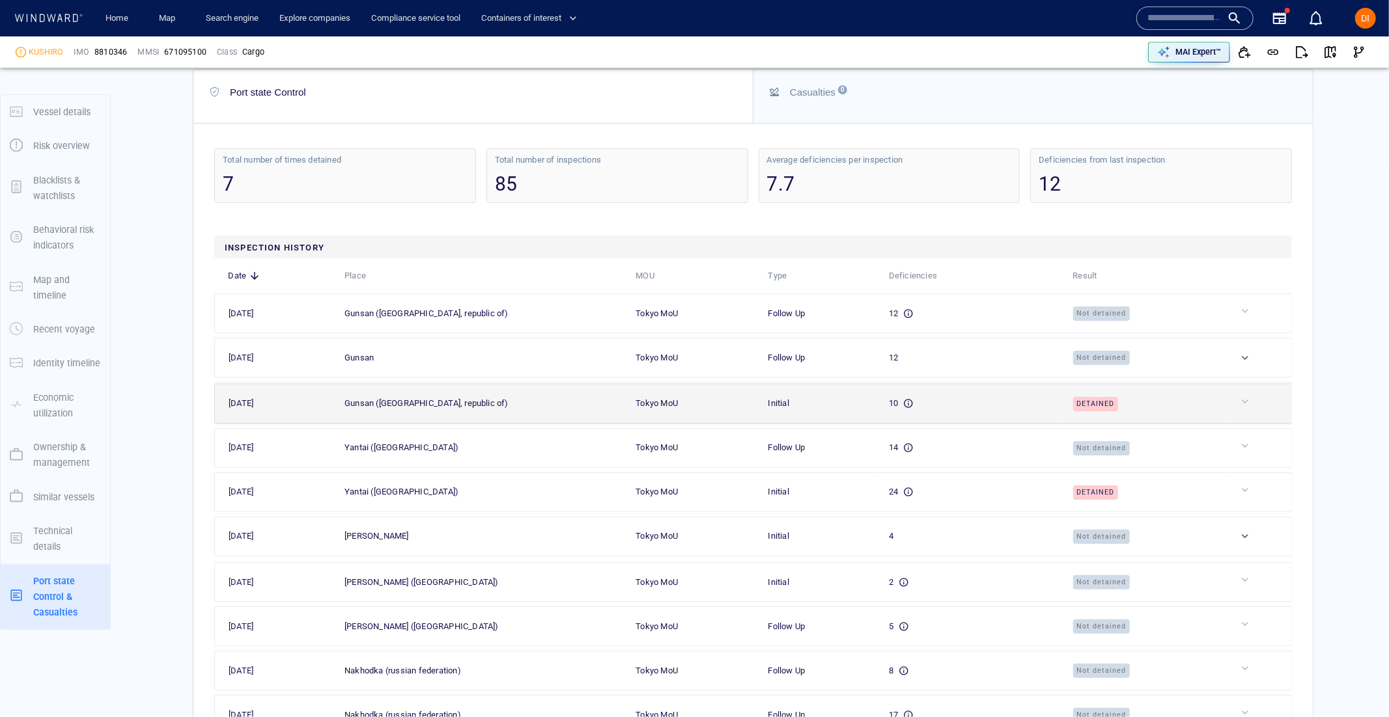
scroll to position [3484, 0]
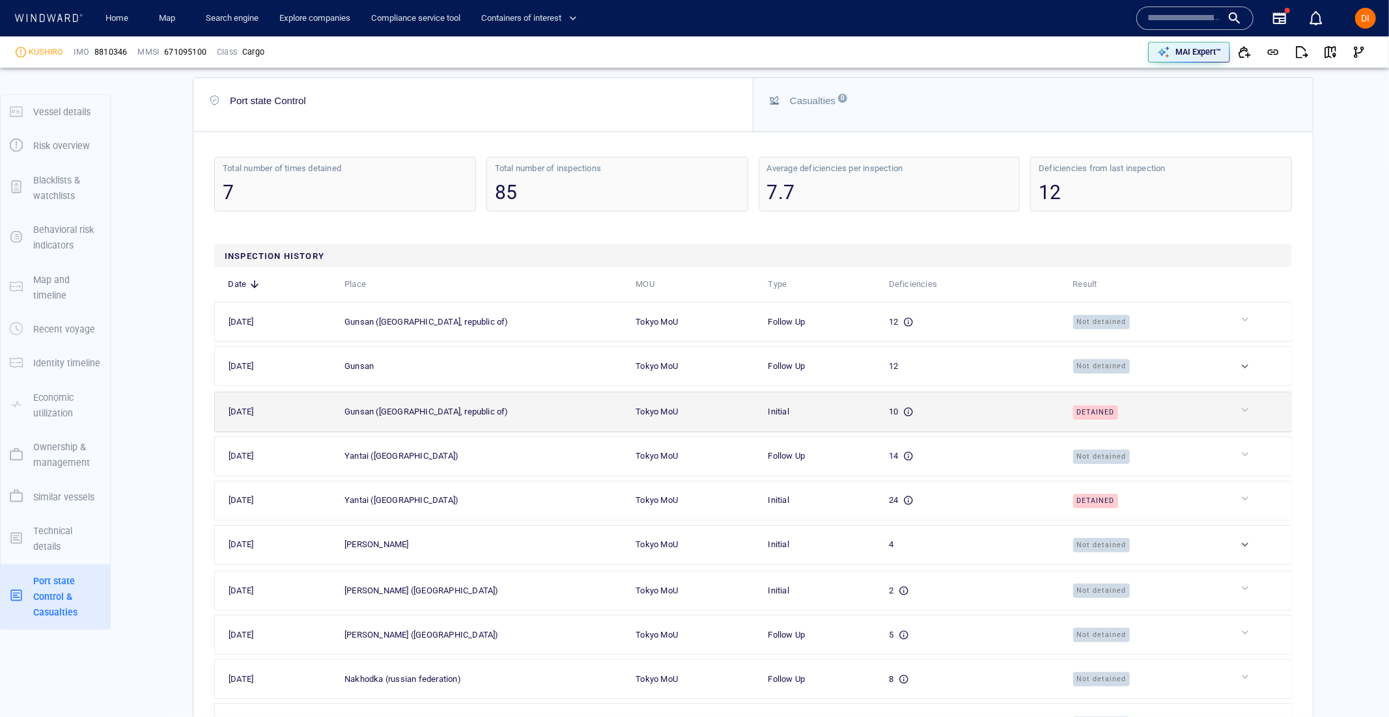
click at [1229, 412] on td at bounding box center [1258, 412] width 67 height 39
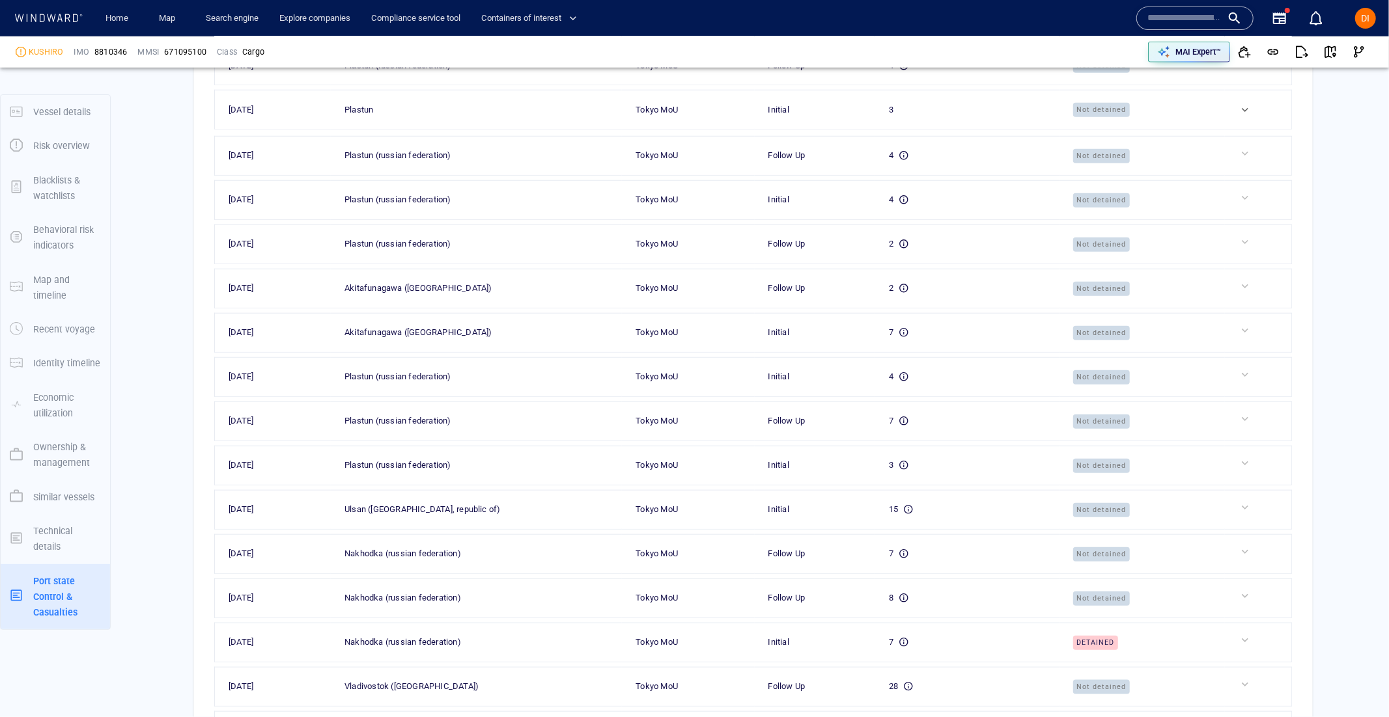
scroll to position [5098, 0]
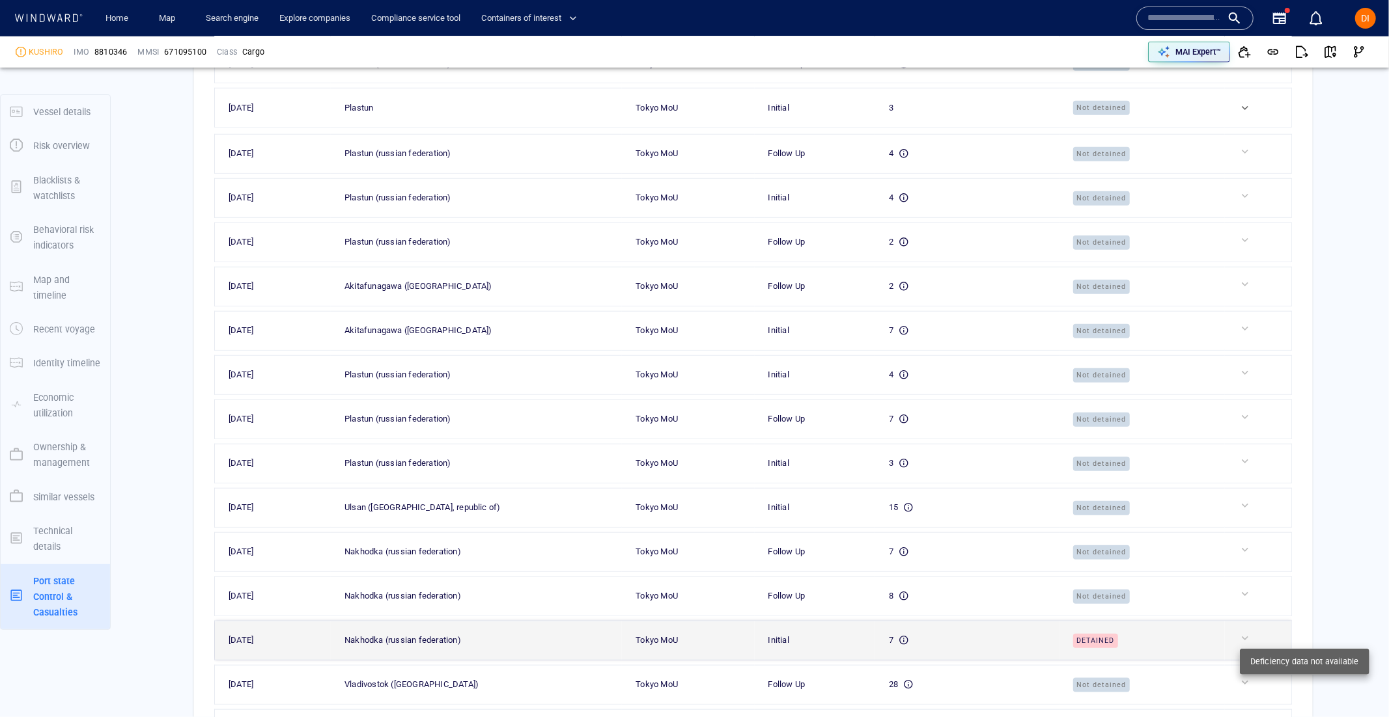
click at [1251, 639] on div at bounding box center [1263, 638] width 50 height 13
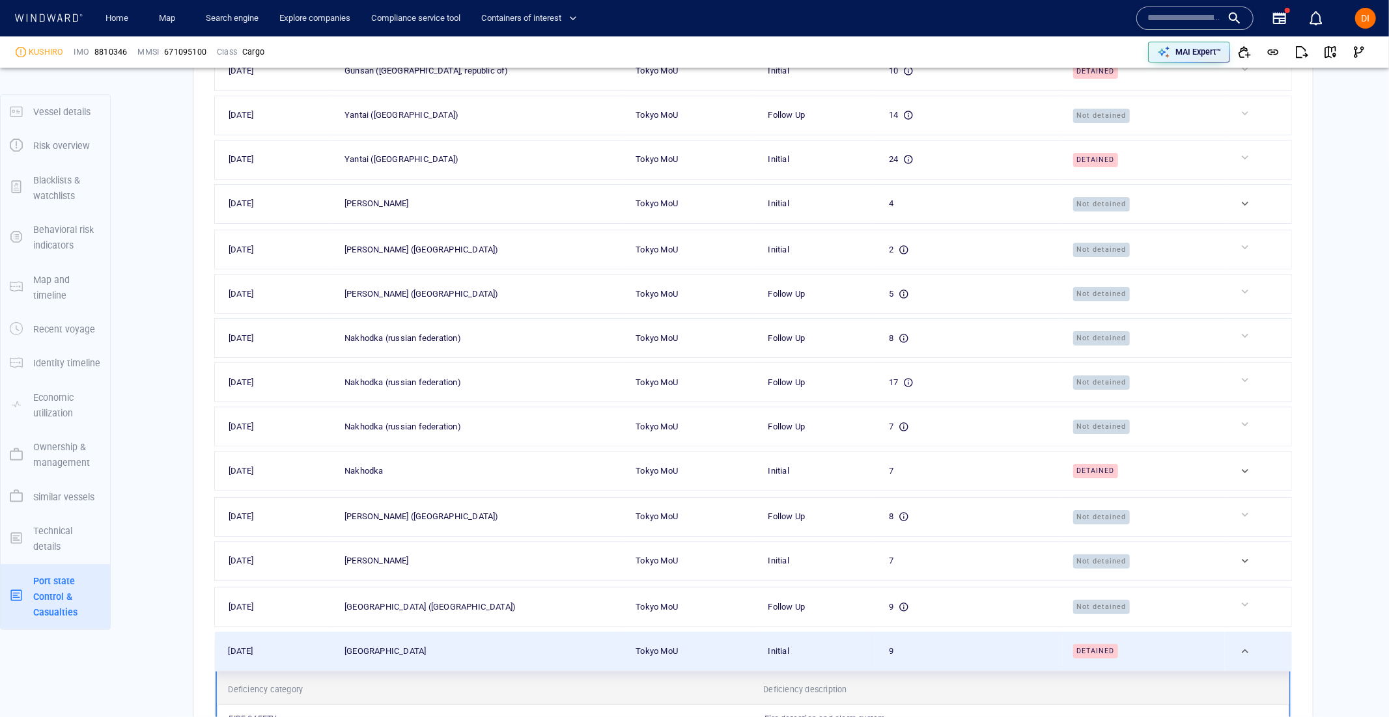
scroll to position [3783, 0]
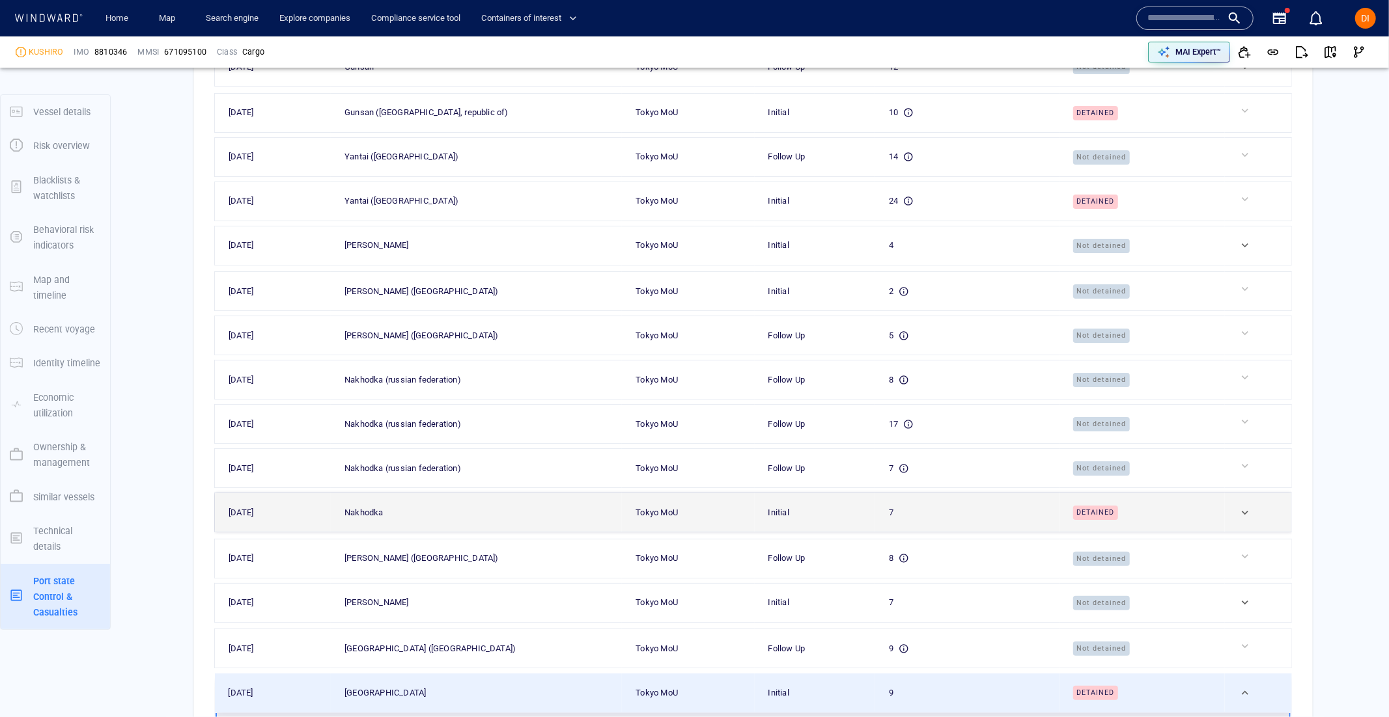
click at [1254, 520] on div at bounding box center [1263, 512] width 50 height 13
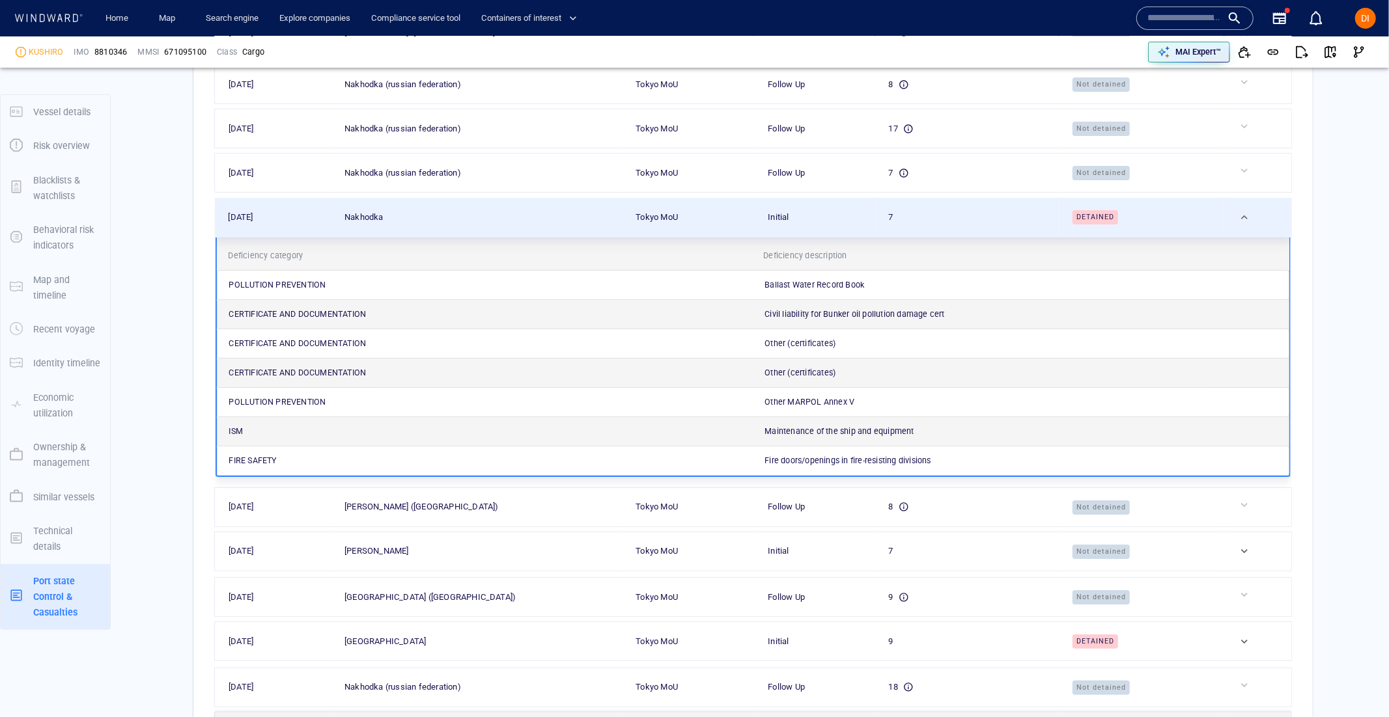
scroll to position [4083, 0]
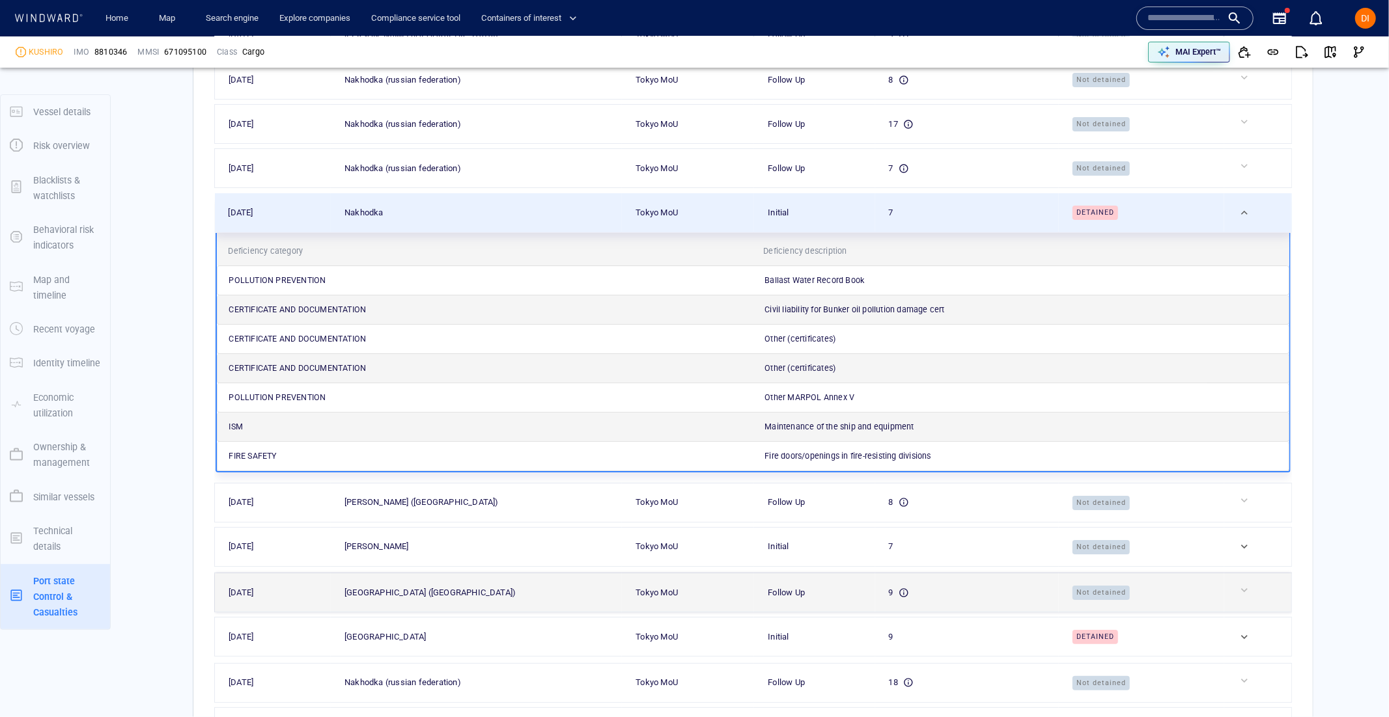
click at [256, 592] on div "02/10/2023" at bounding box center [278, 593] width 99 height 14
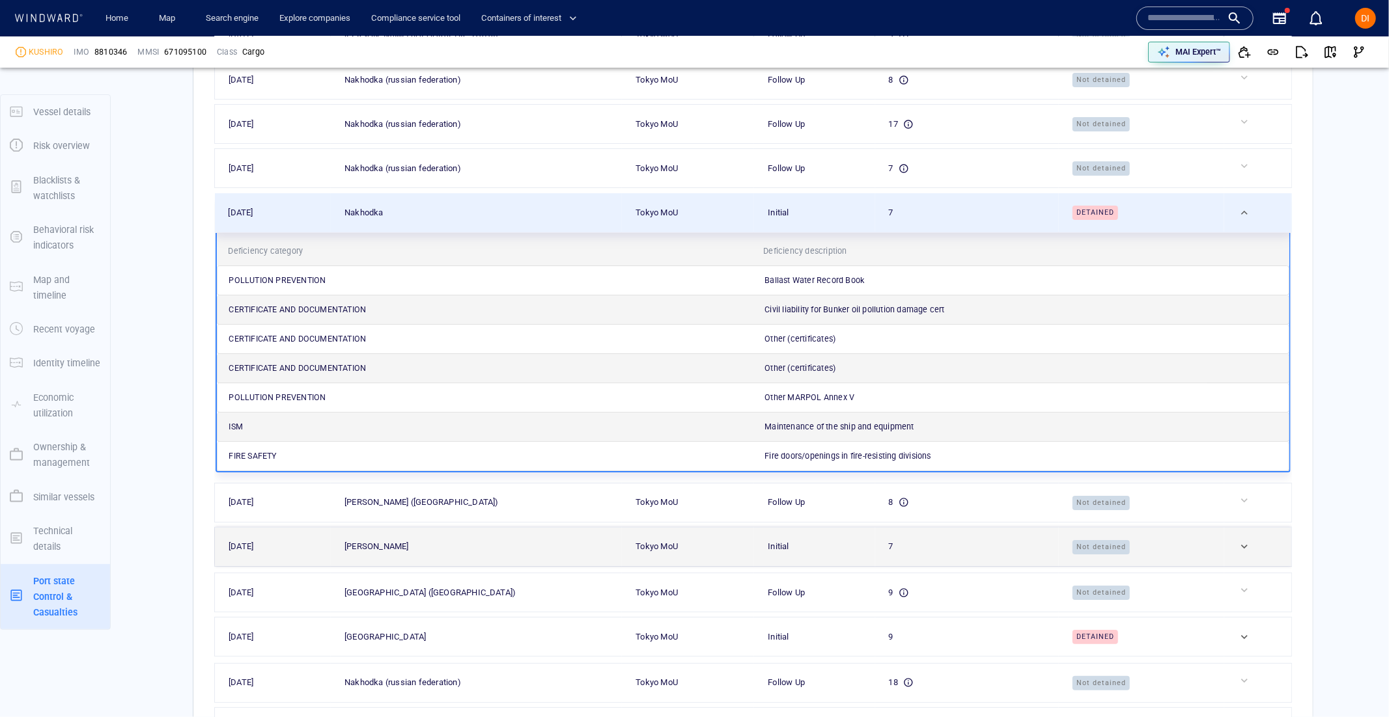
click at [253, 560] on td "11/03/2024" at bounding box center [273, 546] width 117 height 39
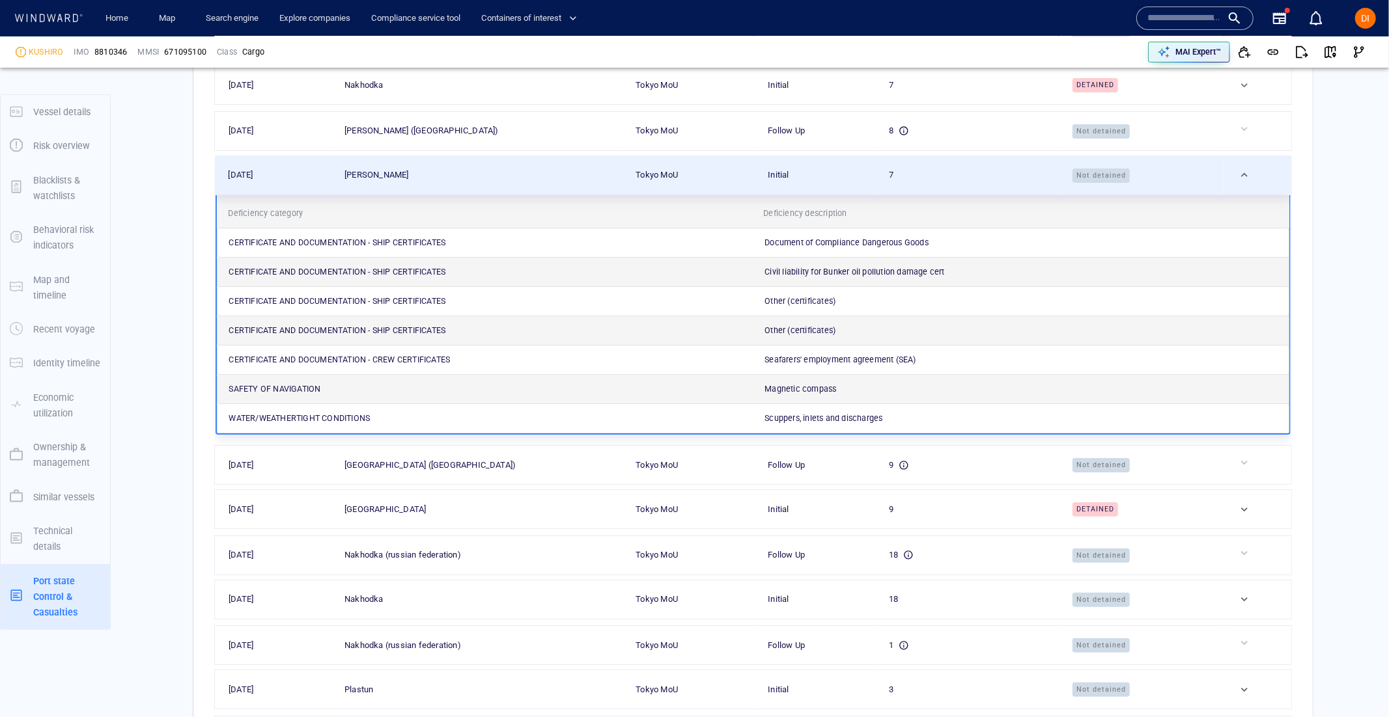
scroll to position [4207, 0]
drag, startPoint x: 404, startPoint y: 237, endPoint x: 404, endPoint y: 245, distance: 7.8
click at [404, 243] on div "CERTIFICATE AND DOCUMENTATION - SHIP CERTIFICATES" at bounding box center [488, 246] width 536 height 29
click at [405, 245] on p "CERTIFICATE AND DOCUMENTATION - SHIP CERTIFICATES" at bounding box center [337, 246] width 217 height 12
click at [907, 243] on div "Document of Compliance Dangerous Goods" at bounding box center [1023, 246] width 536 height 29
